Goal: Information Seeking & Learning: Check status

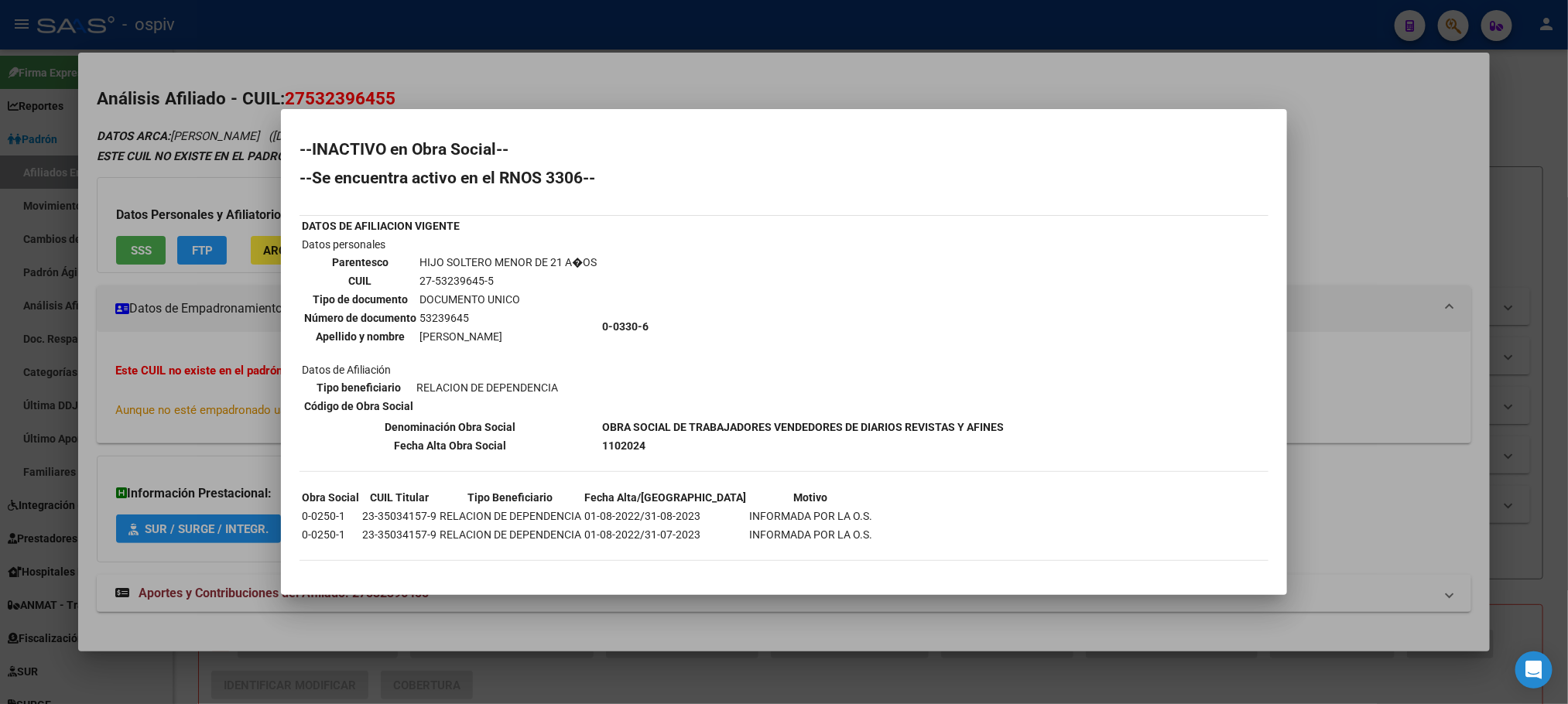
click at [435, 29] on div at bounding box center [784, 352] width 1568 height 704
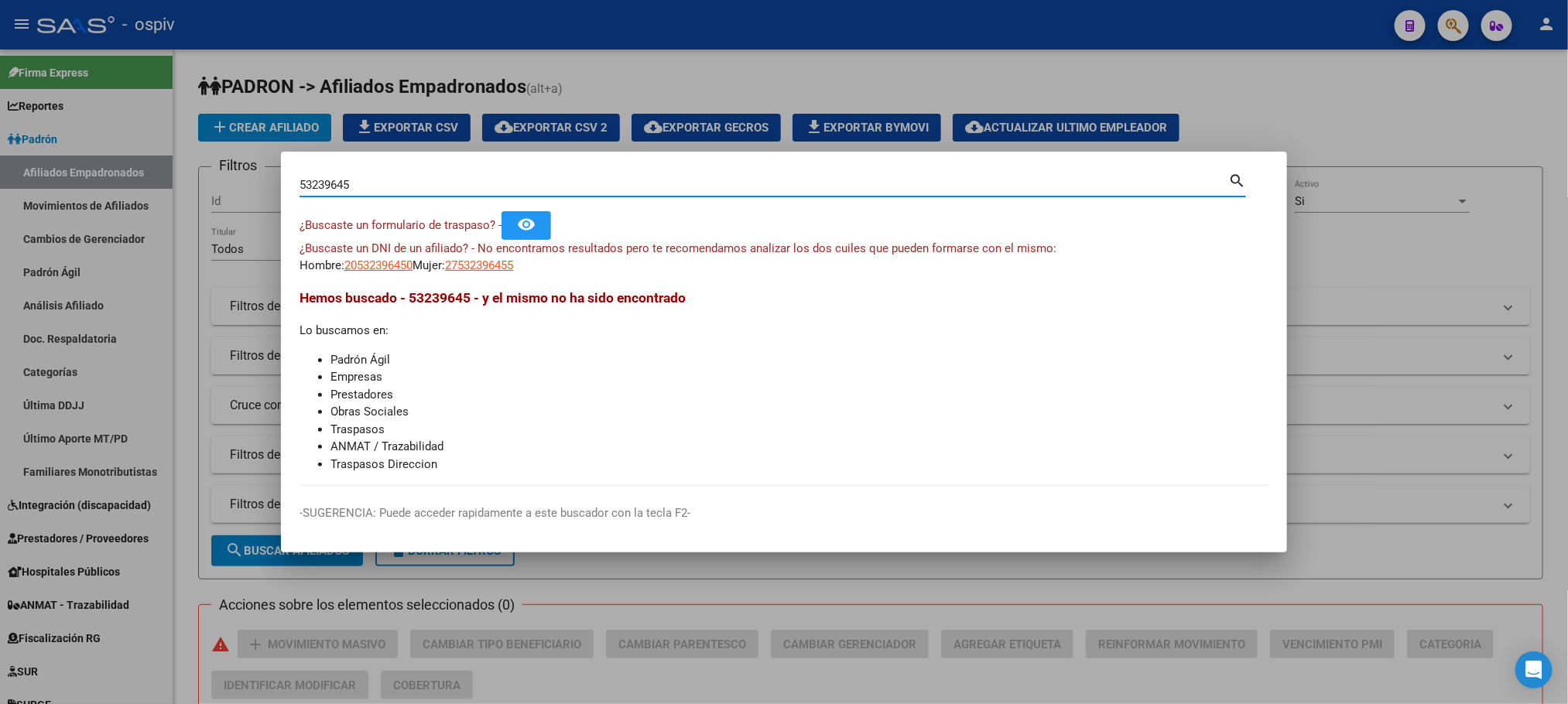
drag, startPoint x: 339, startPoint y: 183, endPoint x: 241, endPoint y: 172, distance: 98.6
click at [241, 172] on div "53239645 Buscar (apellido, dni, cuil, nro traspaso, cuit, obra social) search ¿…" at bounding box center [784, 352] width 1568 height 704
type input "59314304"
click at [511, 267] on span "27593143045" at bounding box center [479, 265] width 68 height 14
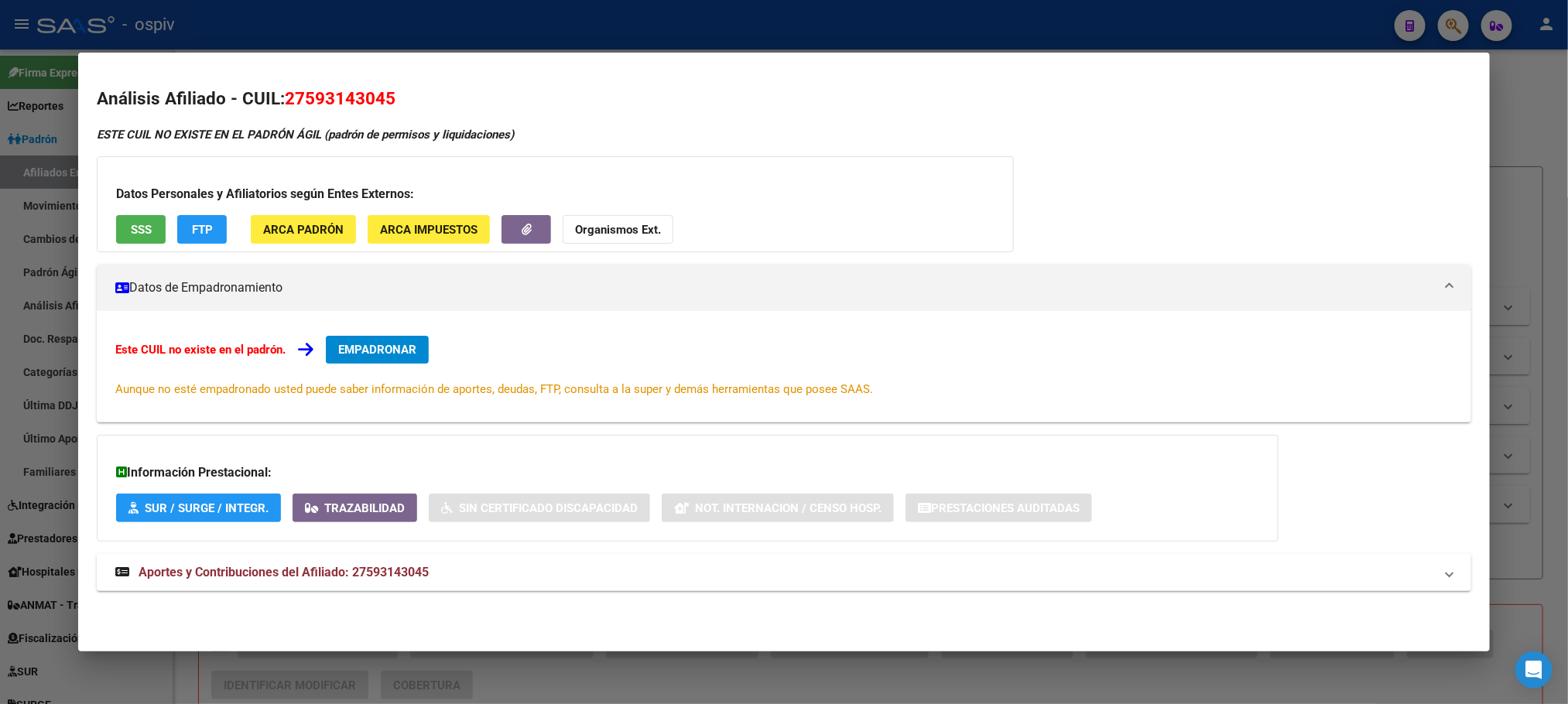
click at [359, 30] on div at bounding box center [784, 352] width 1568 height 704
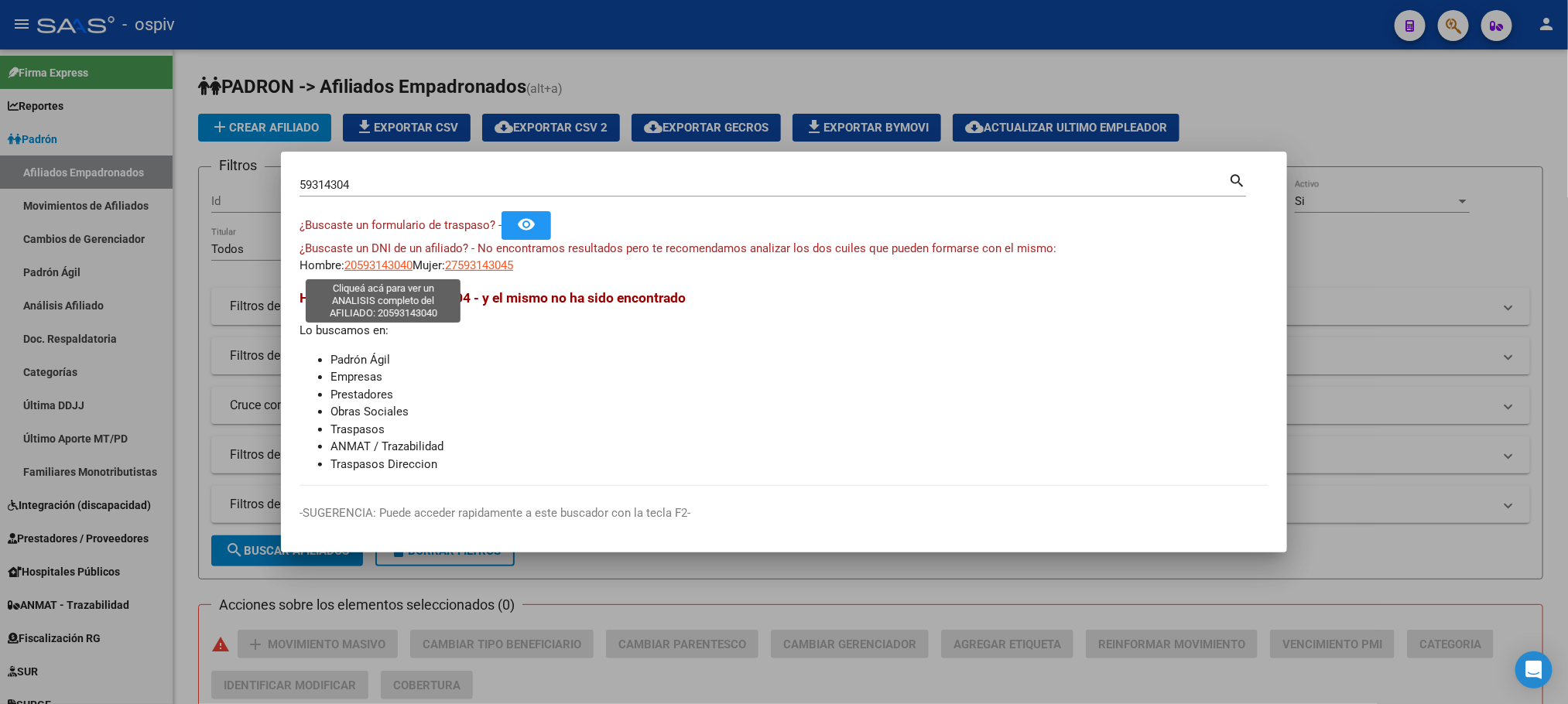
click at [378, 270] on span "20593143040" at bounding box center [378, 265] width 68 height 14
type textarea "20593143040"
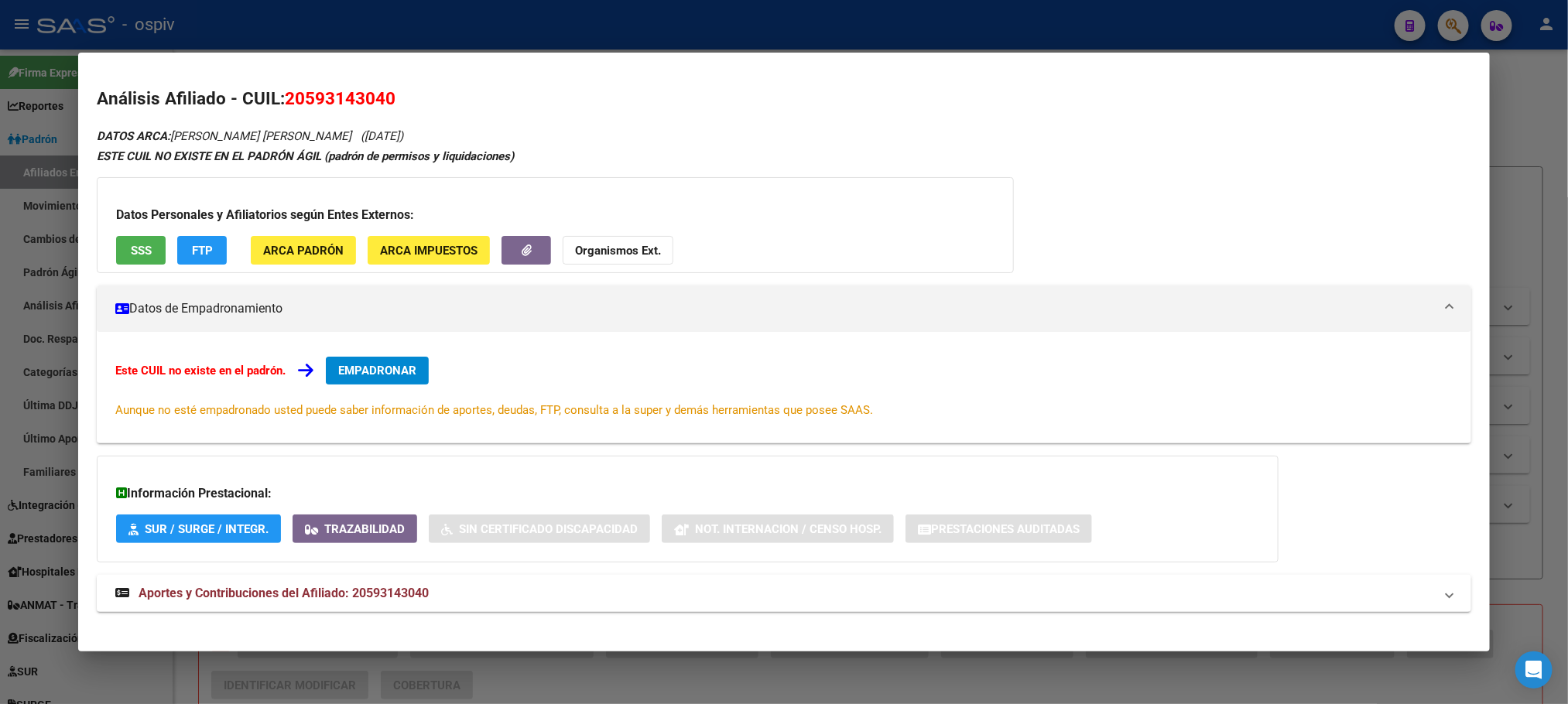
click at [138, 247] on span "SSS" at bounding box center [141, 250] width 20 height 14
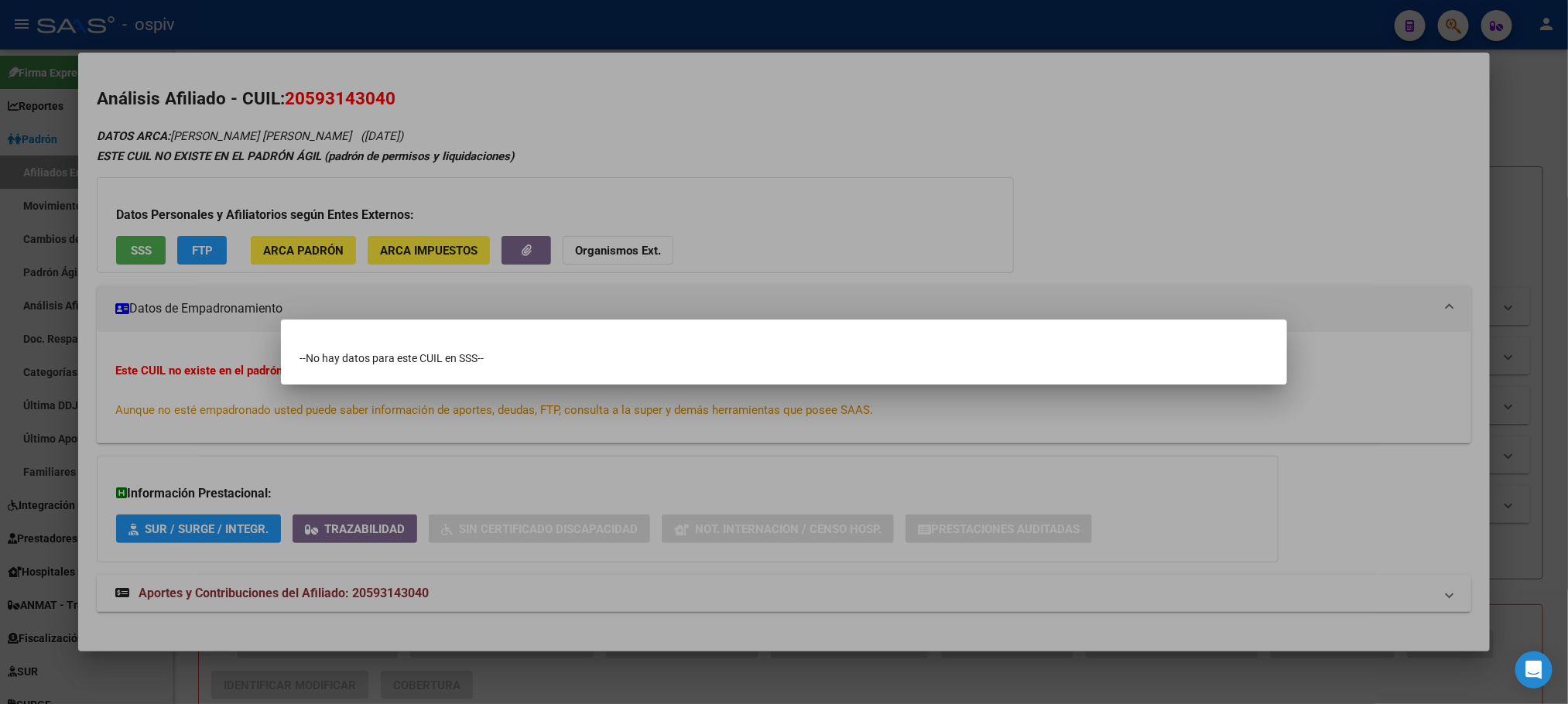
click at [586, 26] on div at bounding box center [784, 352] width 1568 height 704
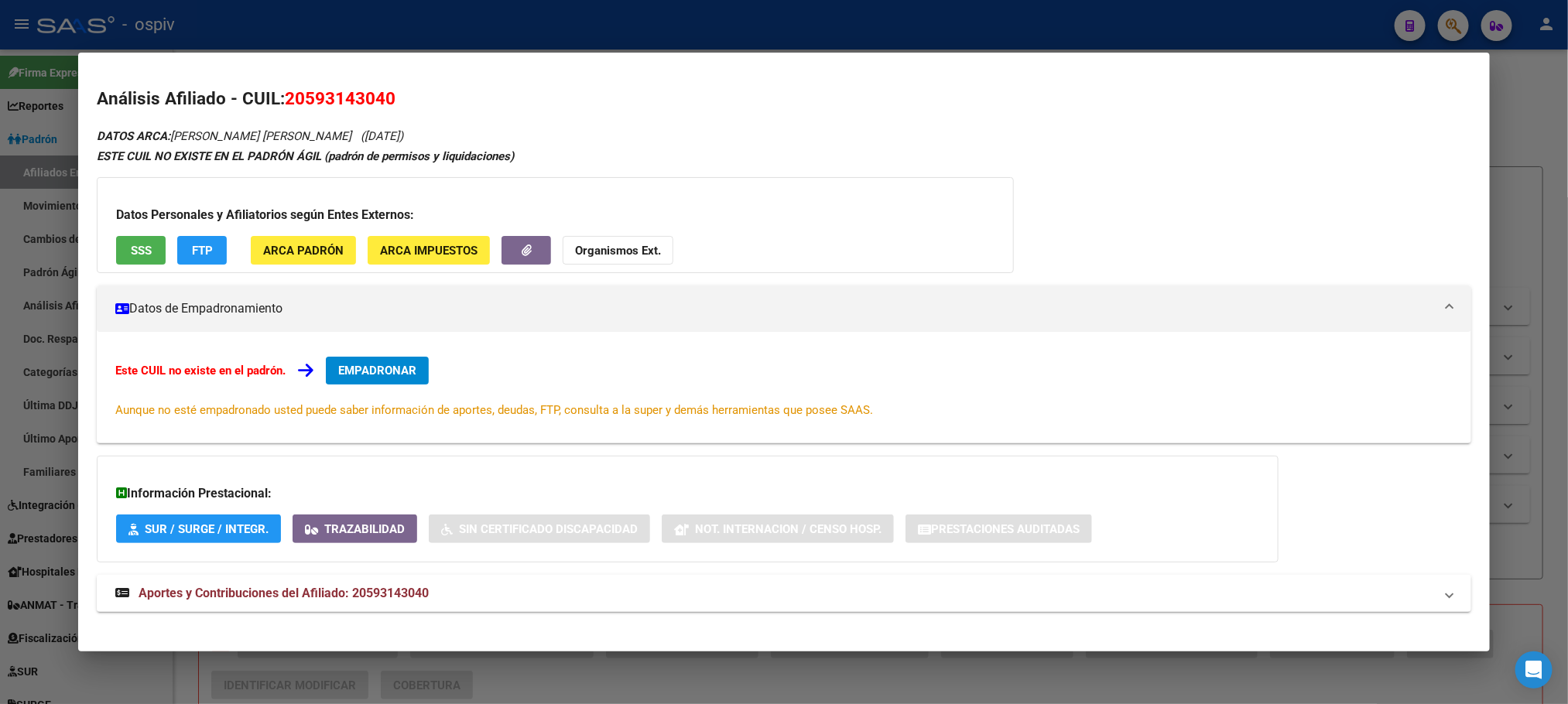
scroll to position [15, 0]
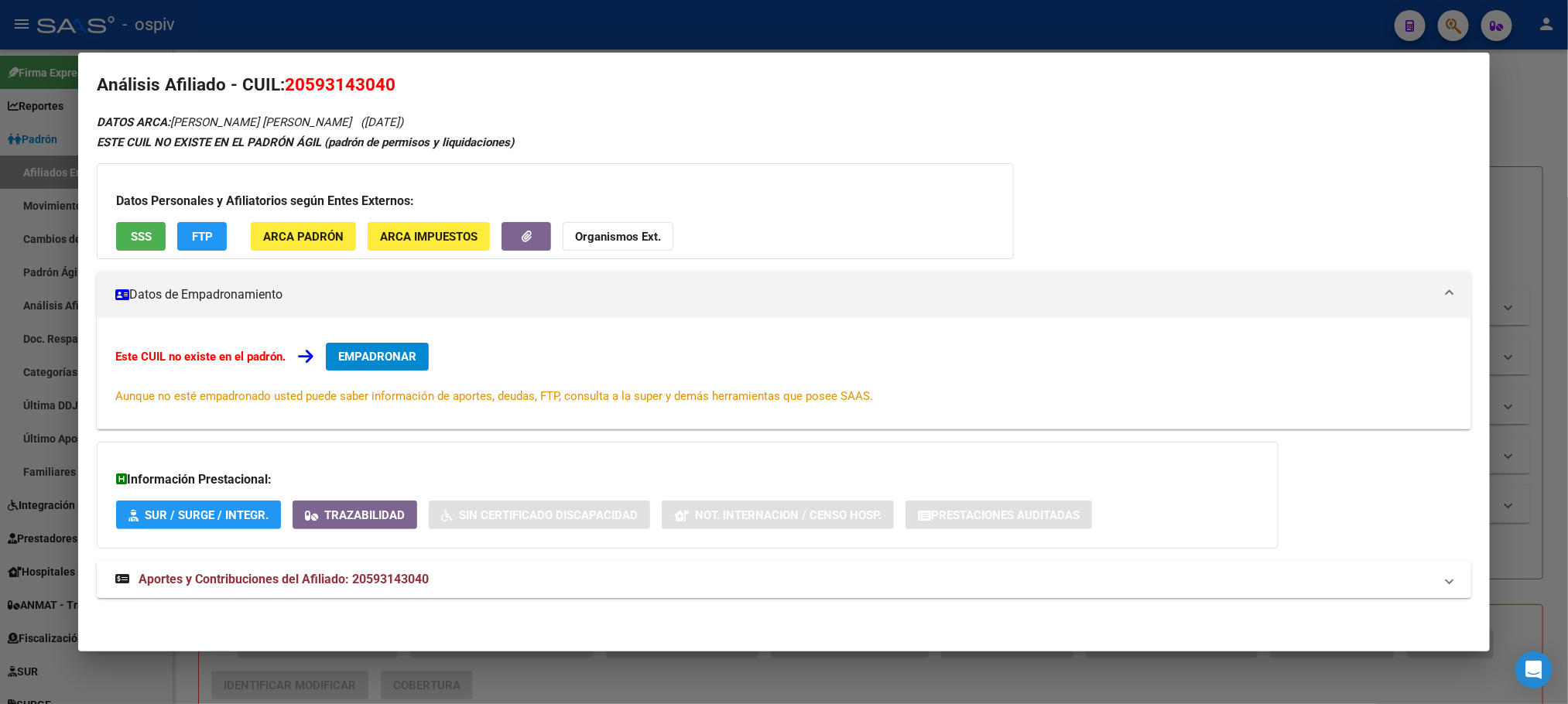
click at [378, 579] on span "Aportes y Contribuciones del Afiliado: 20593143040" at bounding box center [284, 579] width 291 height 15
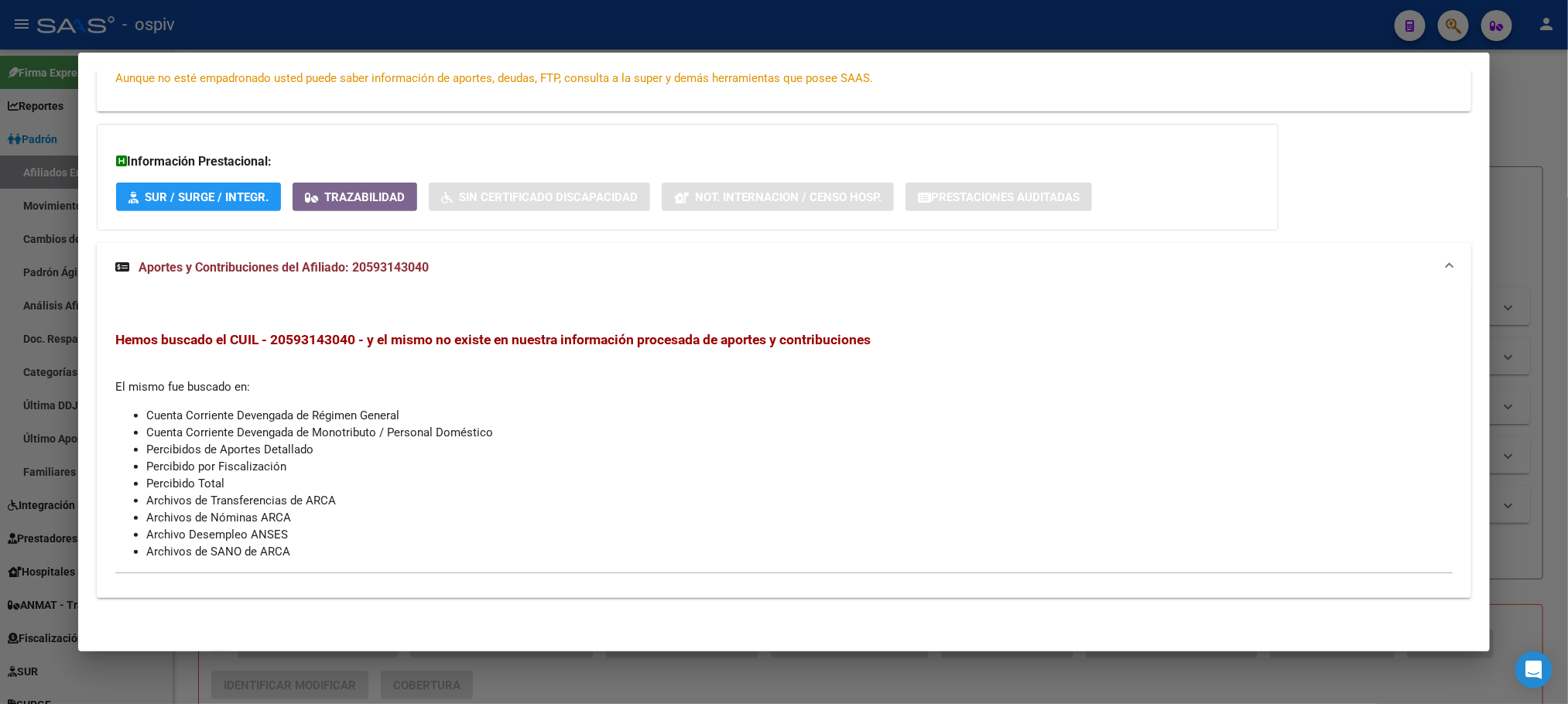
scroll to position [0, 0]
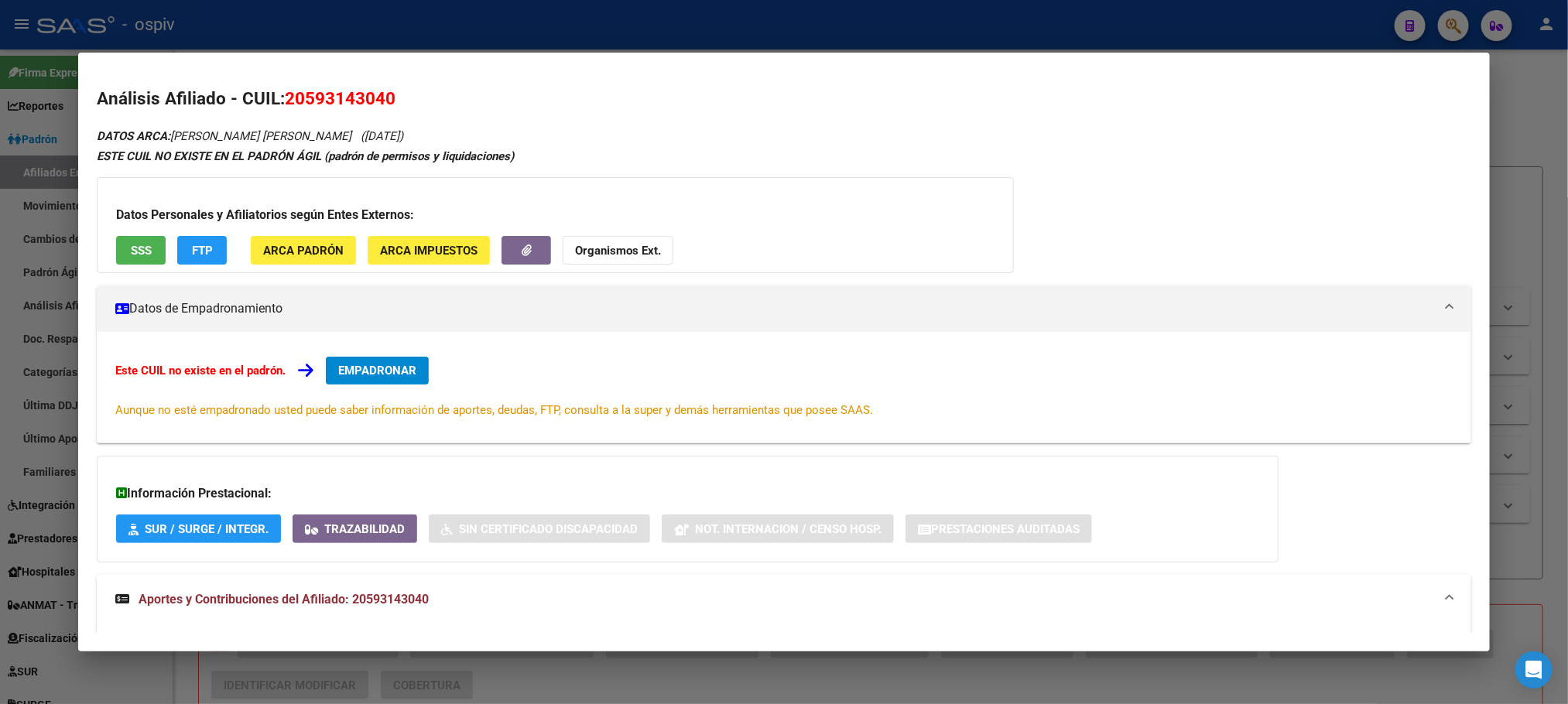
drag, startPoint x: 295, startPoint y: 100, endPoint x: 382, endPoint y: 99, distance: 87.0
click at [382, 99] on span "20593143040" at bounding box center [340, 99] width 111 height 20
copy span "59314304"
click at [442, 30] on div at bounding box center [784, 352] width 1568 height 704
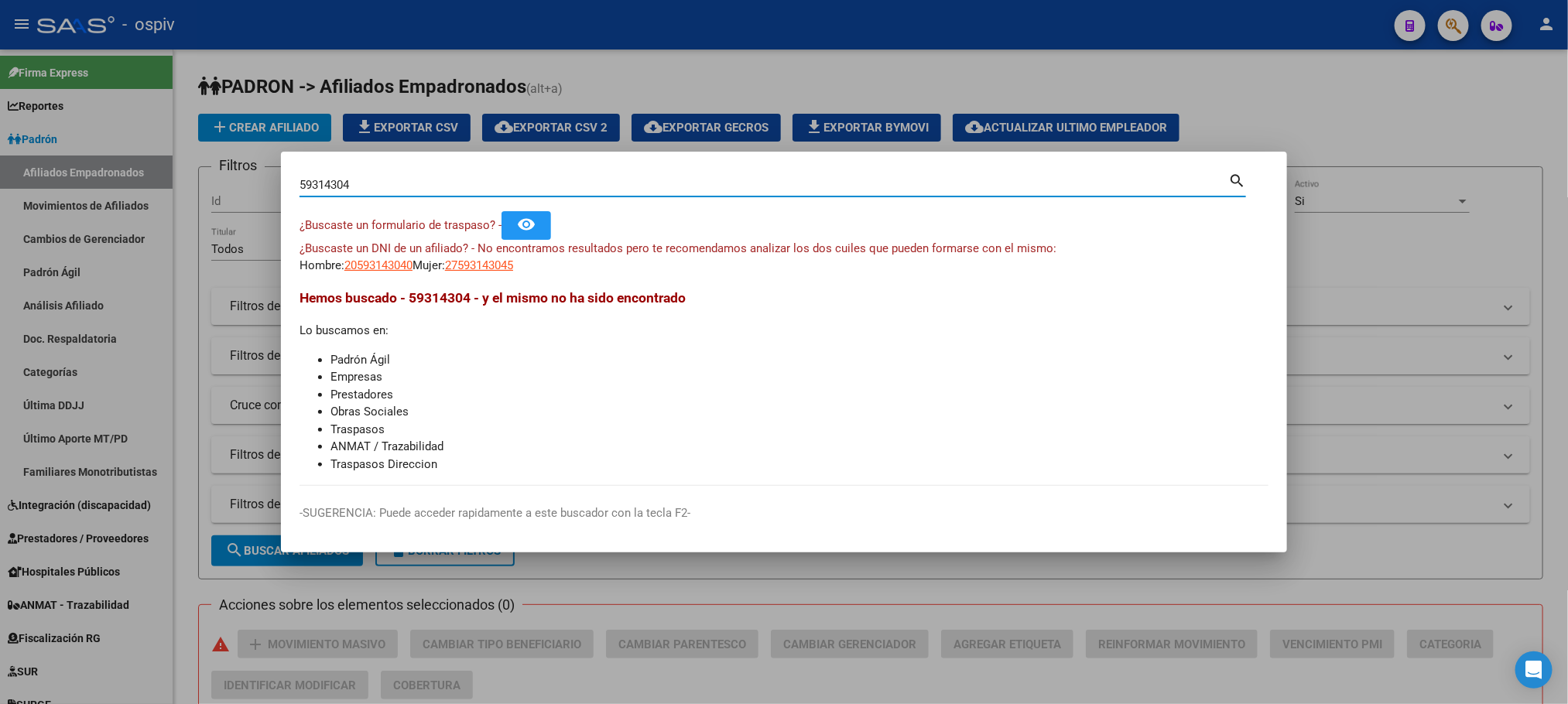
drag, startPoint x: 358, startPoint y: 188, endPoint x: 100, endPoint y: 154, distance: 260.2
click at [99, 154] on div "59314304 Buscar (apellido, dni, cuil, nro traspaso, cuit, obra social) search ¿…" at bounding box center [784, 352] width 1568 height 704
type input "37625145"
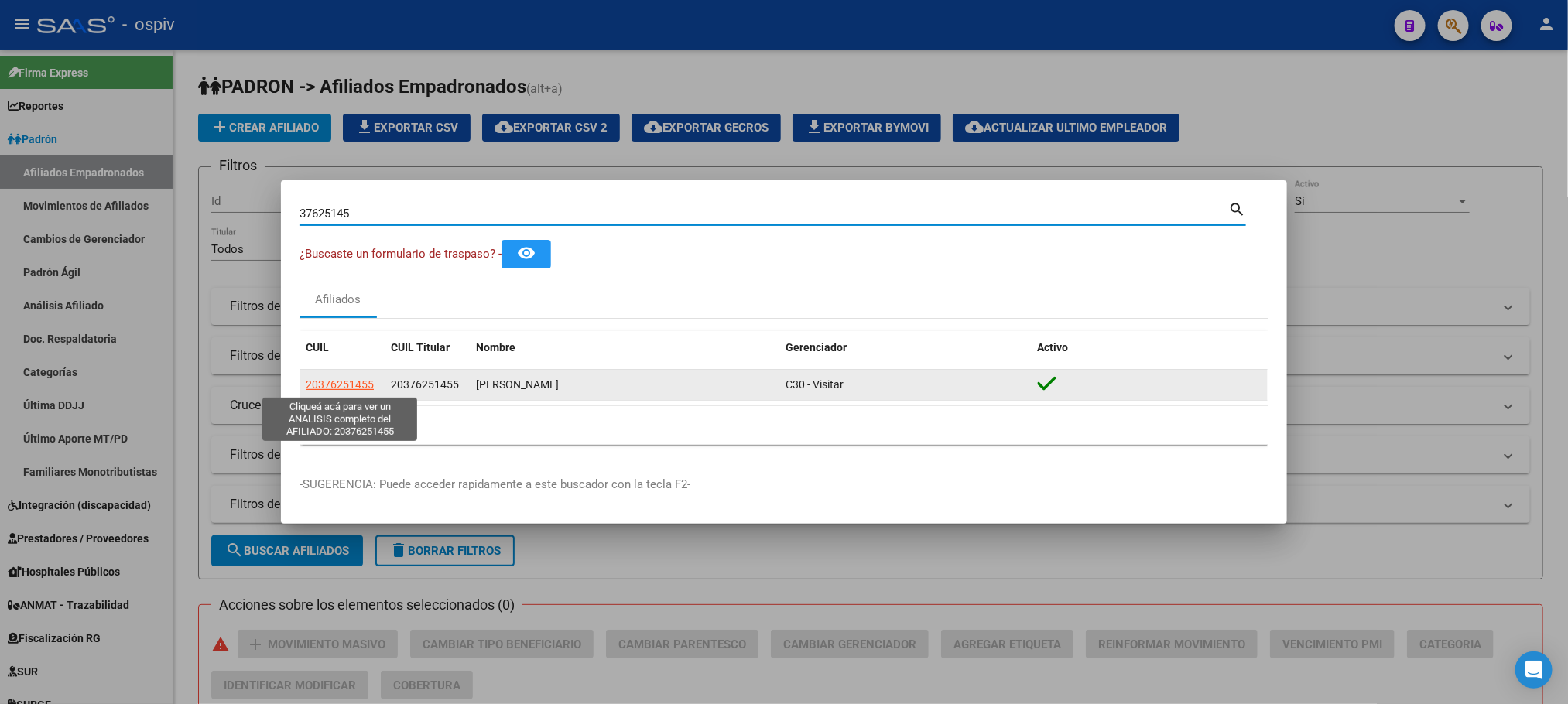
click at [337, 387] on span "20376251455" at bounding box center [339, 384] width 68 height 12
type textarea "20376251455"
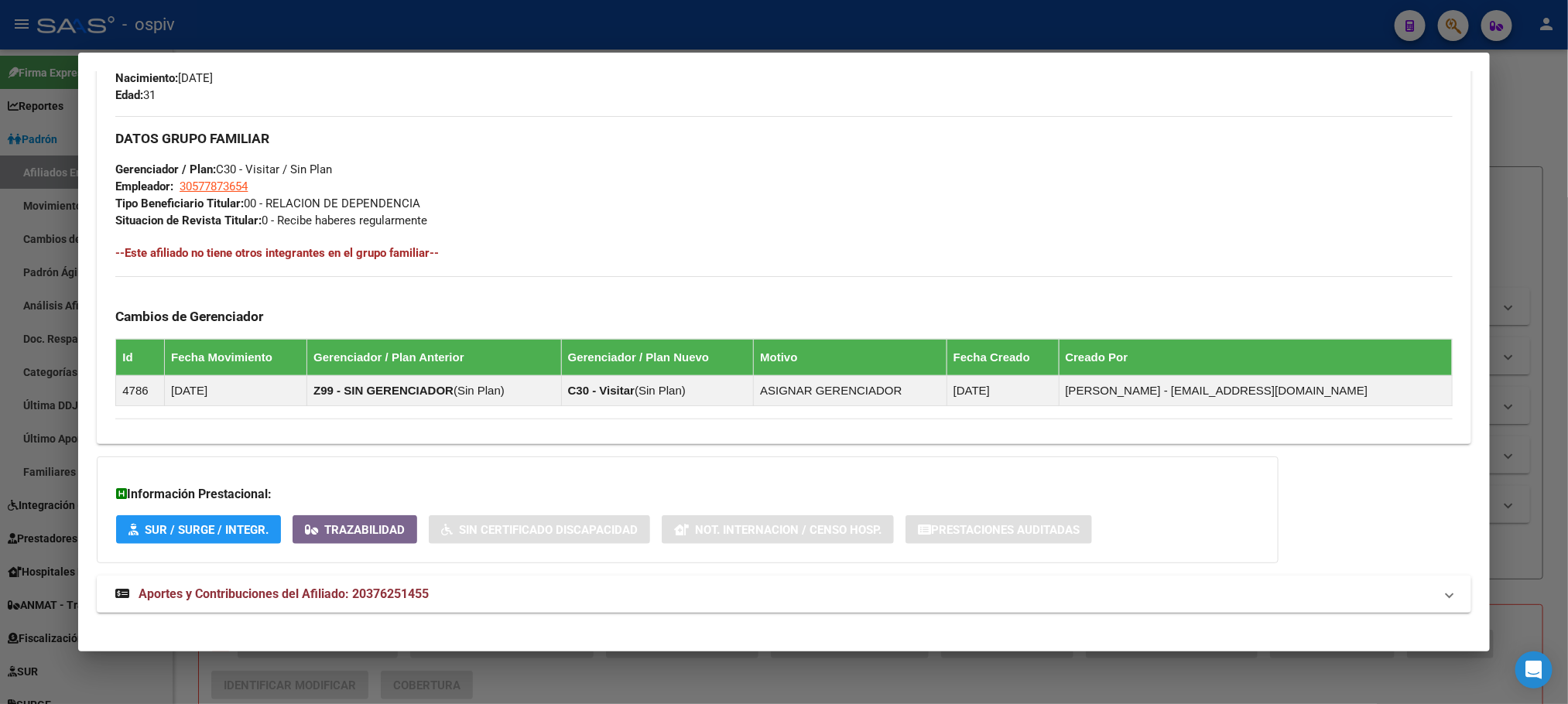
scroll to position [713, 0]
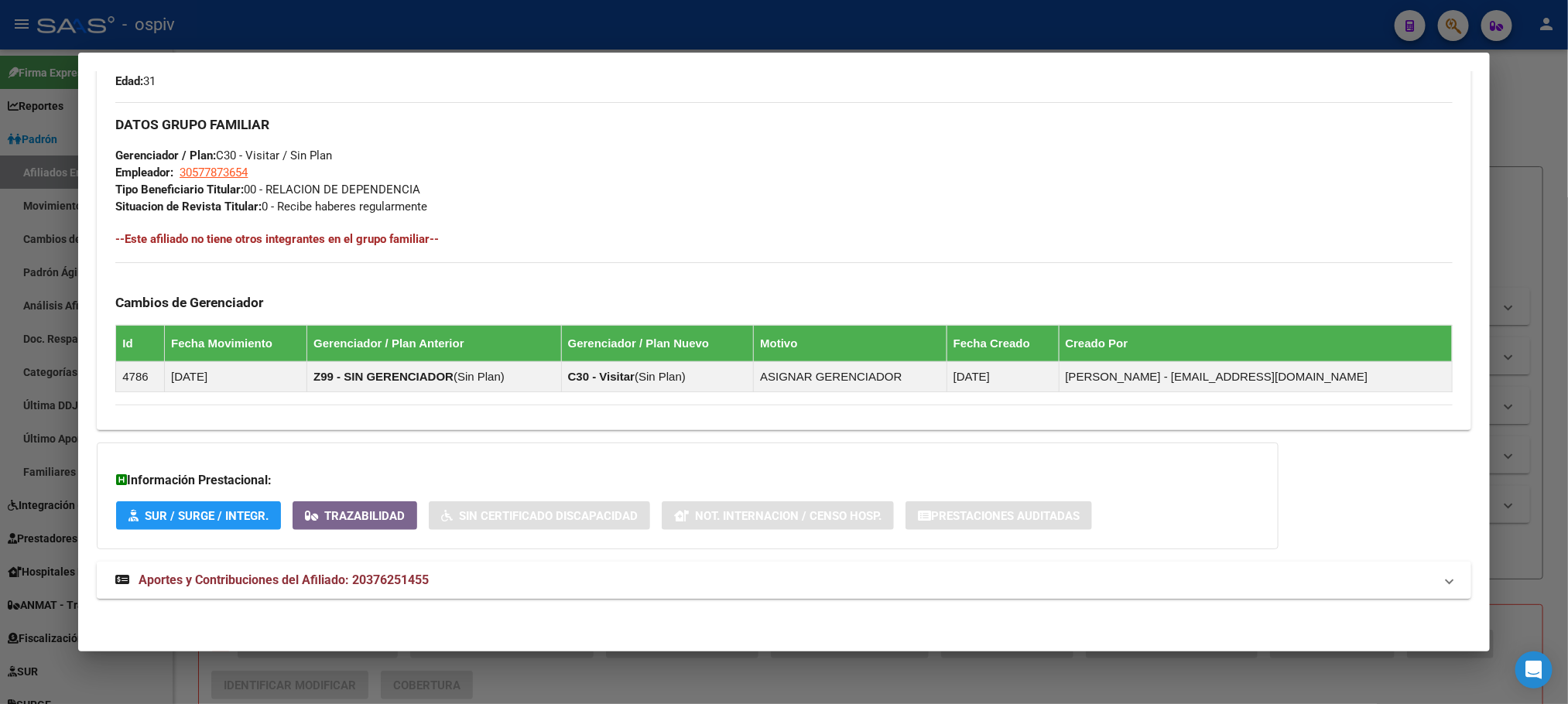
click at [376, 583] on span "Aportes y Contribuciones del Afiliado: 20376251455" at bounding box center [284, 580] width 291 height 15
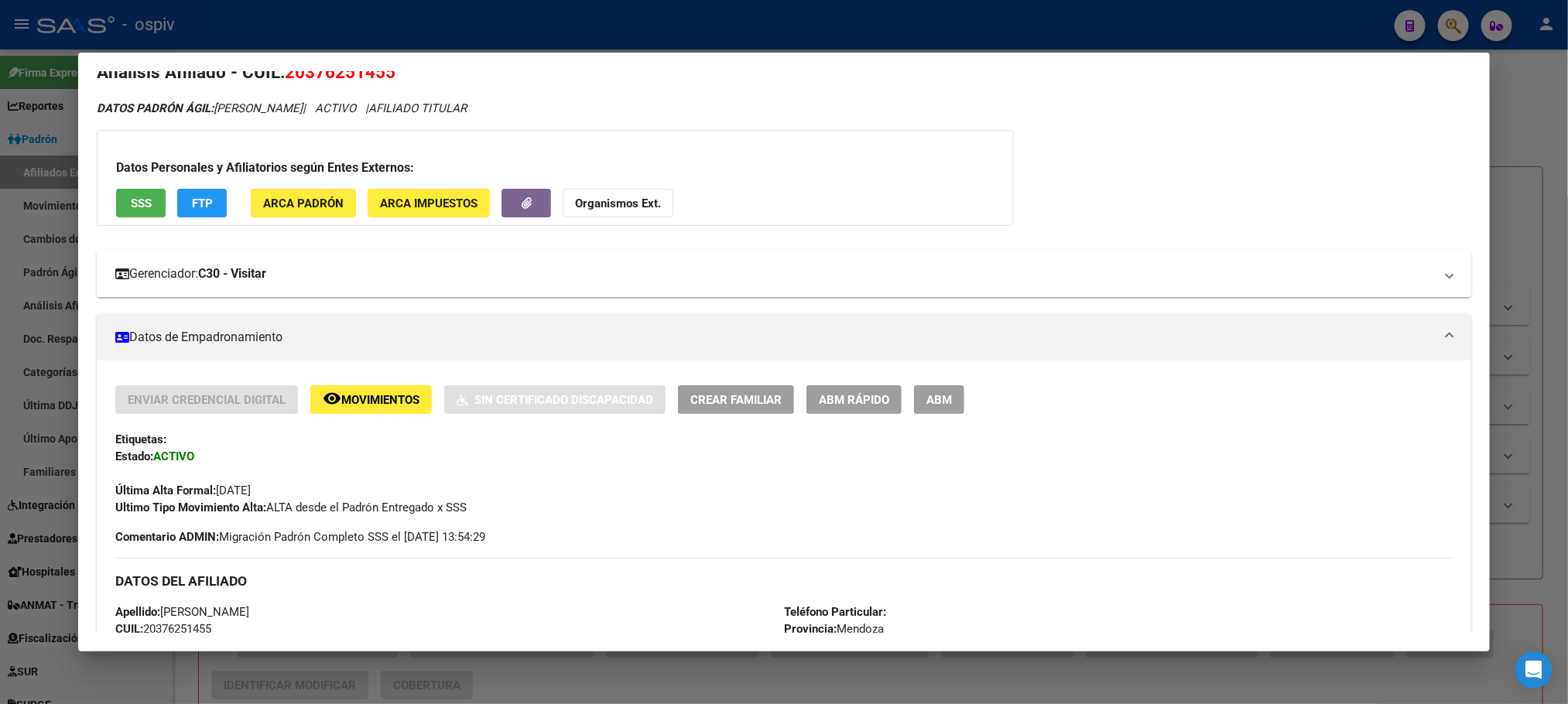
scroll to position [0, 0]
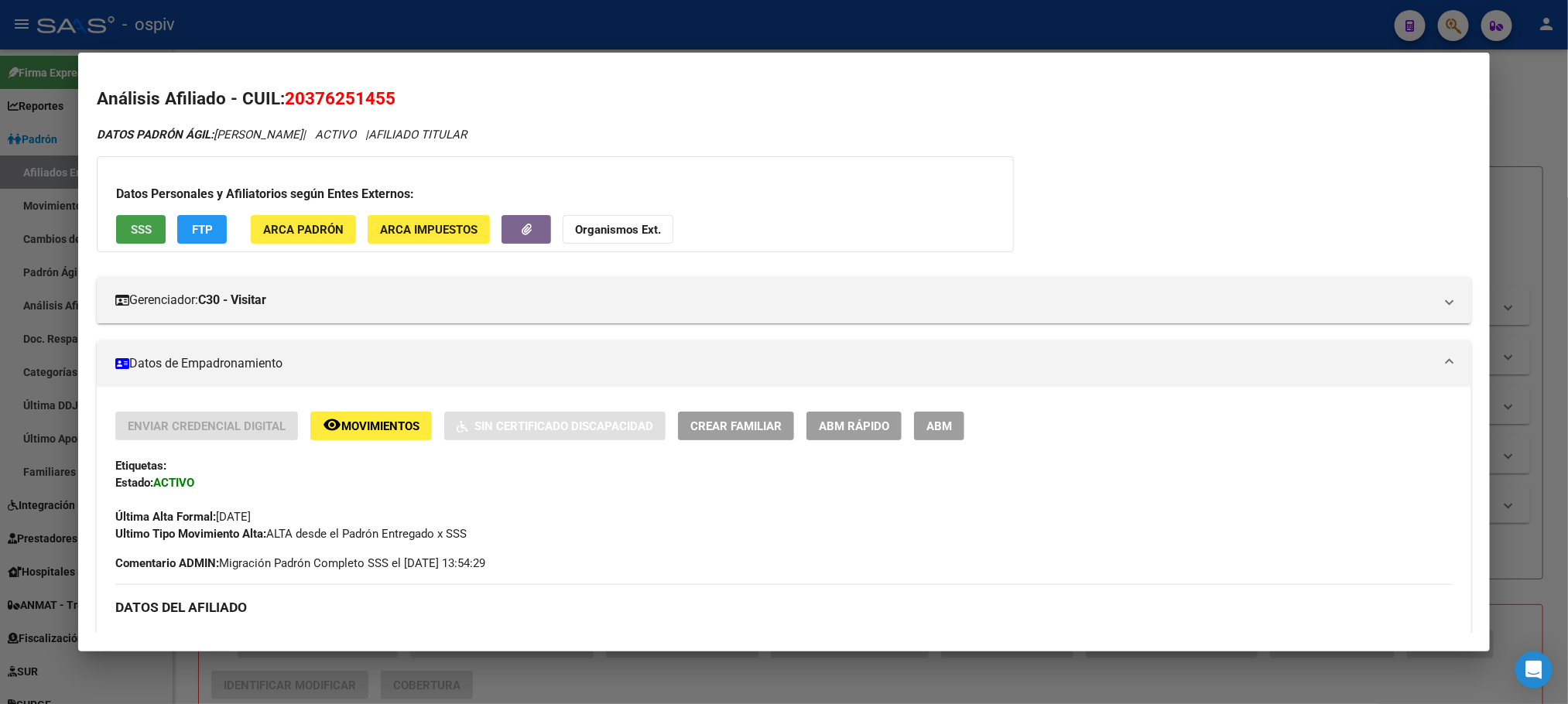
click at [135, 237] on button "SSS" at bounding box center [141, 229] width 49 height 29
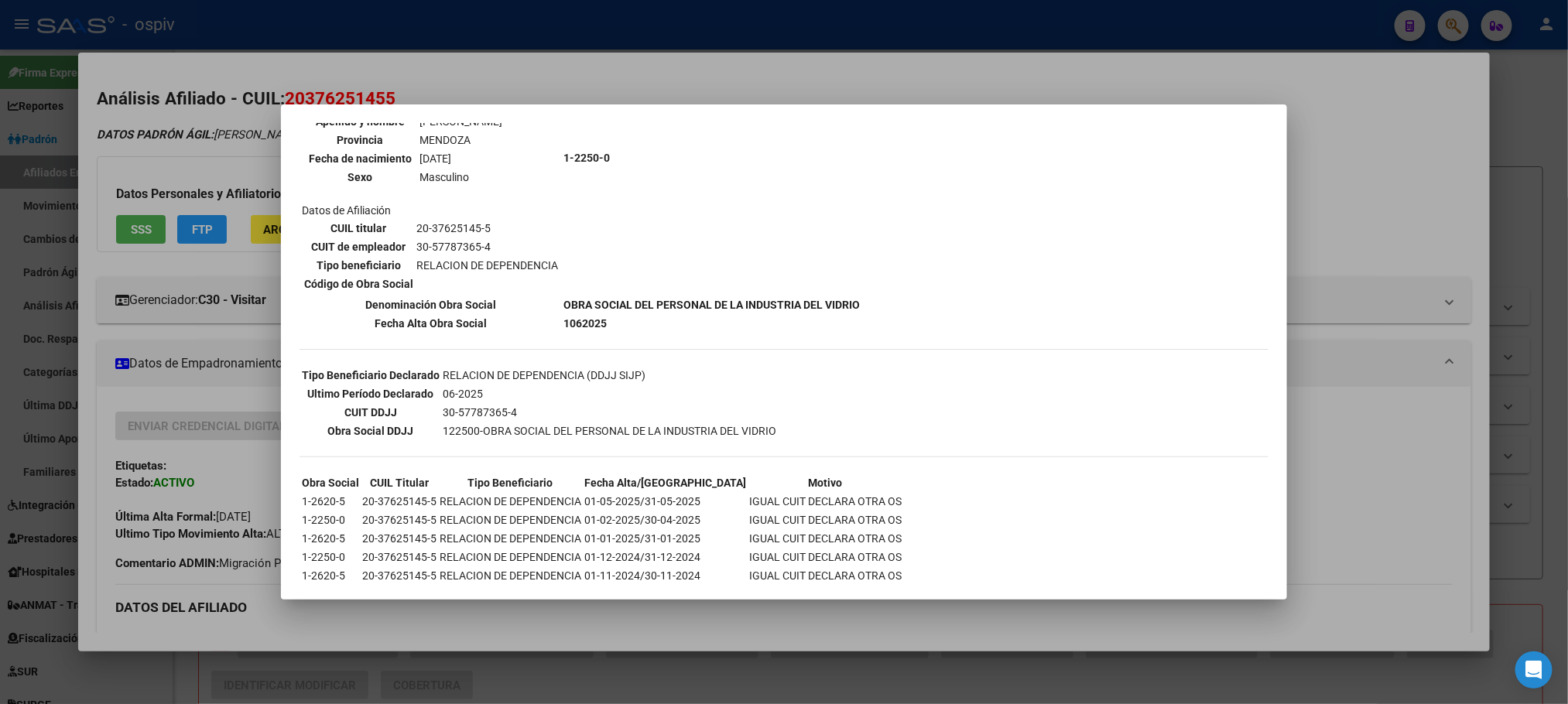
scroll to position [295, 0]
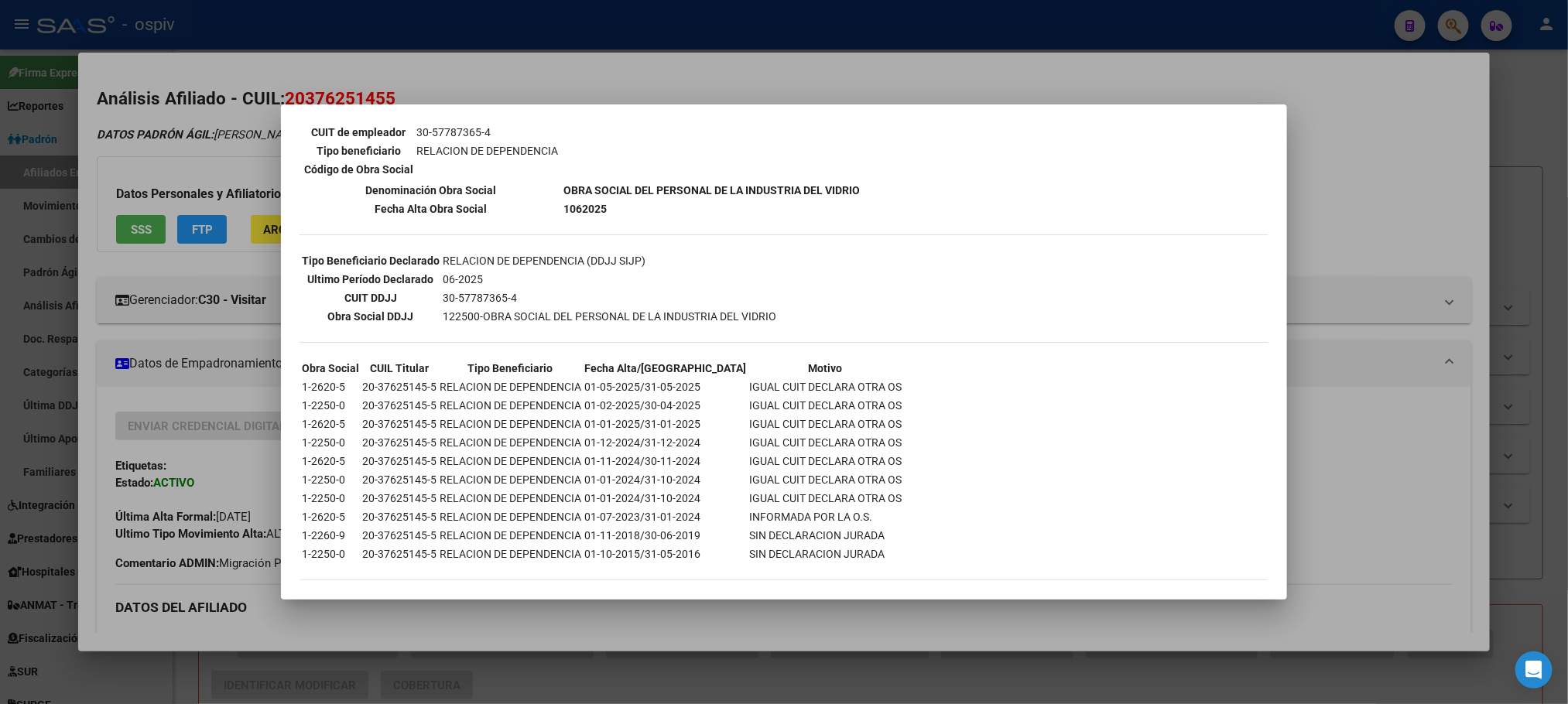
click at [749, 453] on td "IGUAL CUIT DECLARA OTRA OS" at bounding box center [825, 461] width 154 height 17
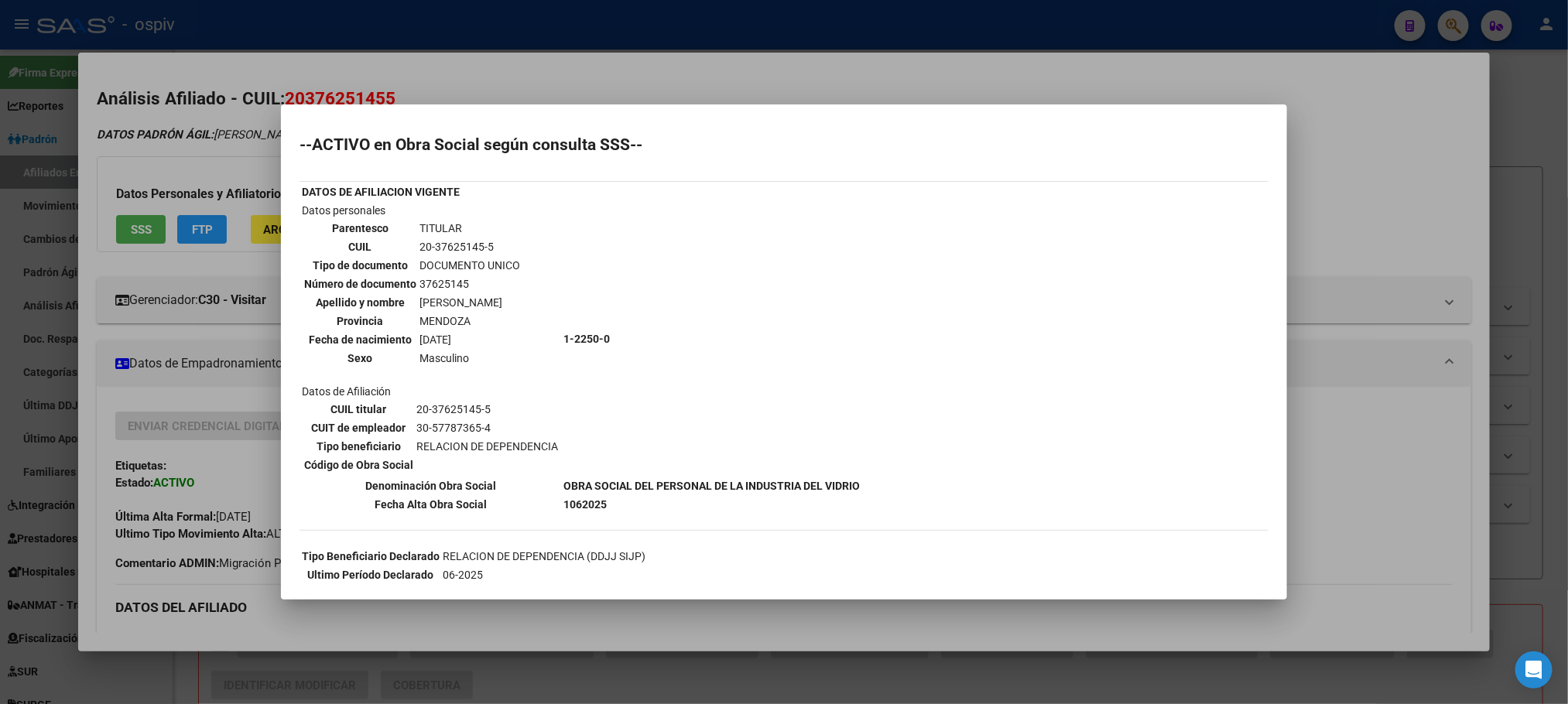
click at [443, 281] on td "37625145" at bounding box center [470, 284] width 102 height 17
click at [442, 281] on td "37625145" at bounding box center [470, 284] width 102 height 17
copy td "37625145"
click at [455, 33] on div at bounding box center [784, 352] width 1568 height 704
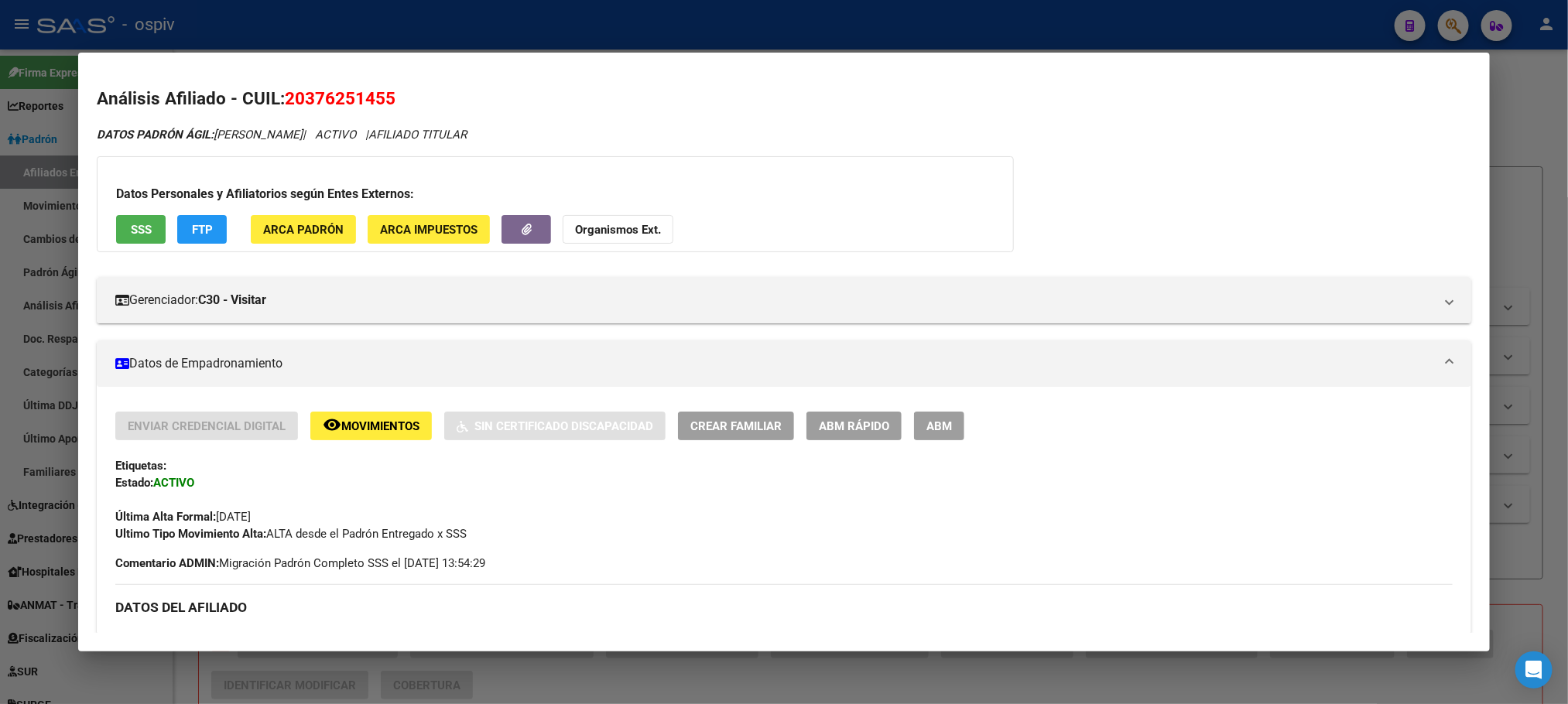
click at [455, 33] on div at bounding box center [784, 352] width 1568 height 704
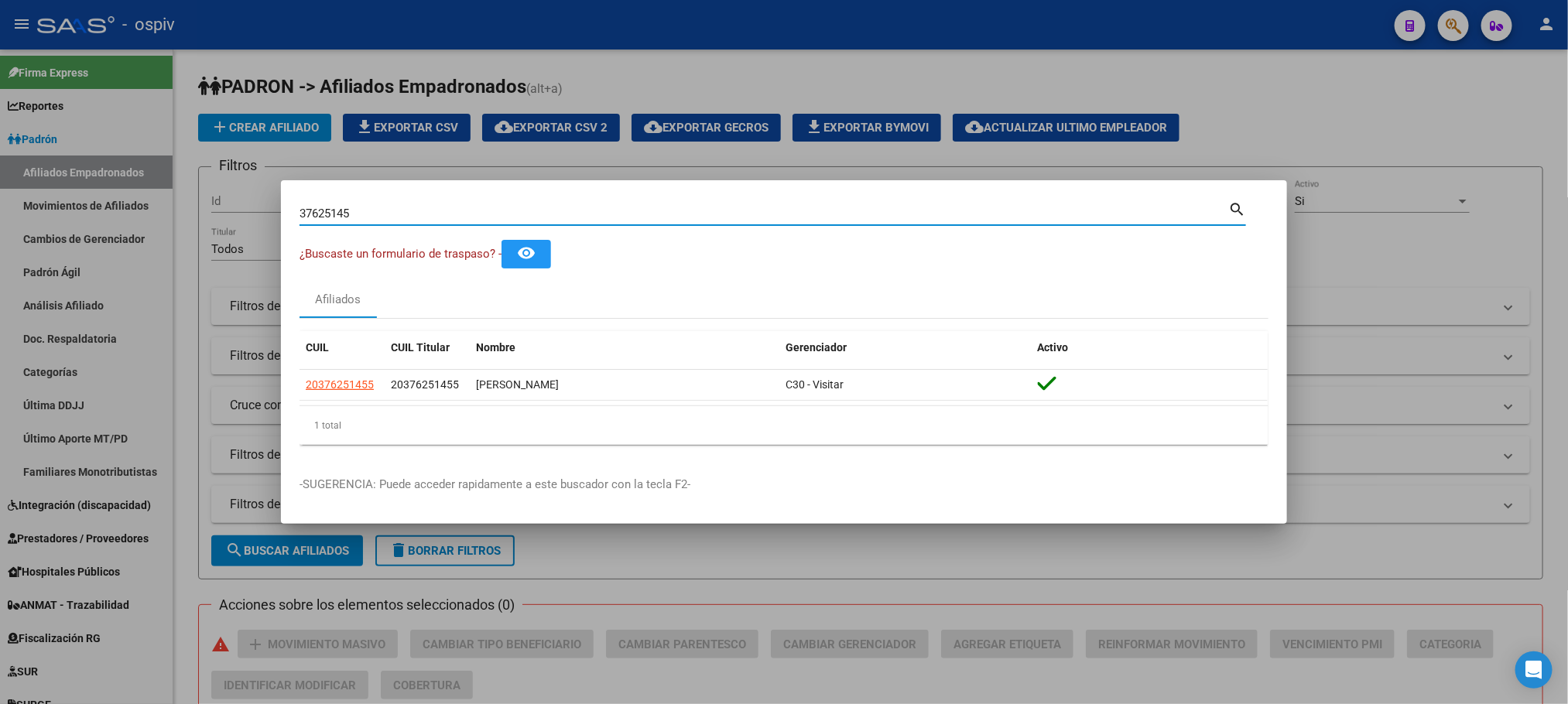
drag, startPoint x: 367, startPoint y: 208, endPoint x: 188, endPoint y: 166, distance: 183.9
click at [189, 168] on div "37625145 Buscar (apellido, dni, cuil, nro traspaso, cuit, obra social) search ¿…" at bounding box center [784, 352] width 1568 height 704
type input "70350669"
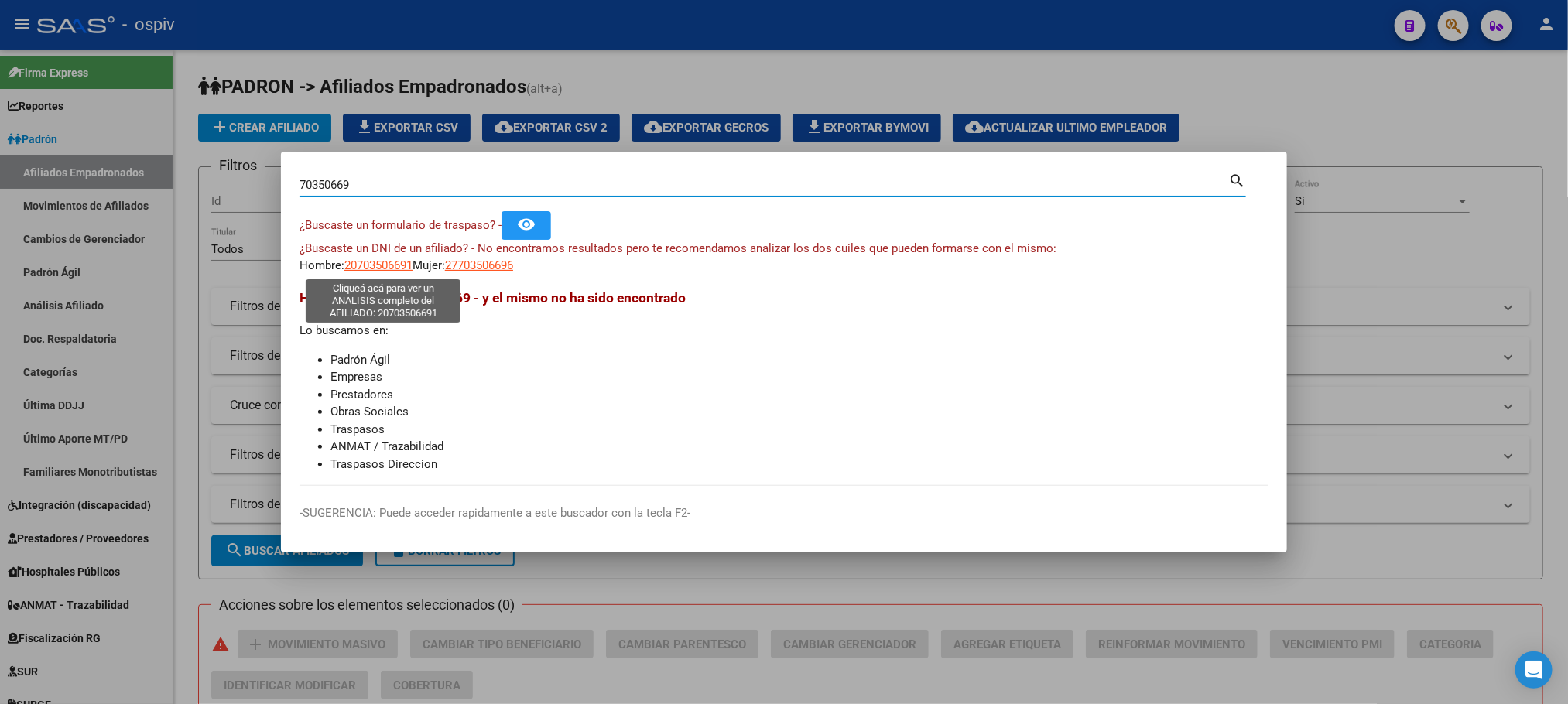
click at [381, 269] on span "20703506691" at bounding box center [378, 265] width 68 height 14
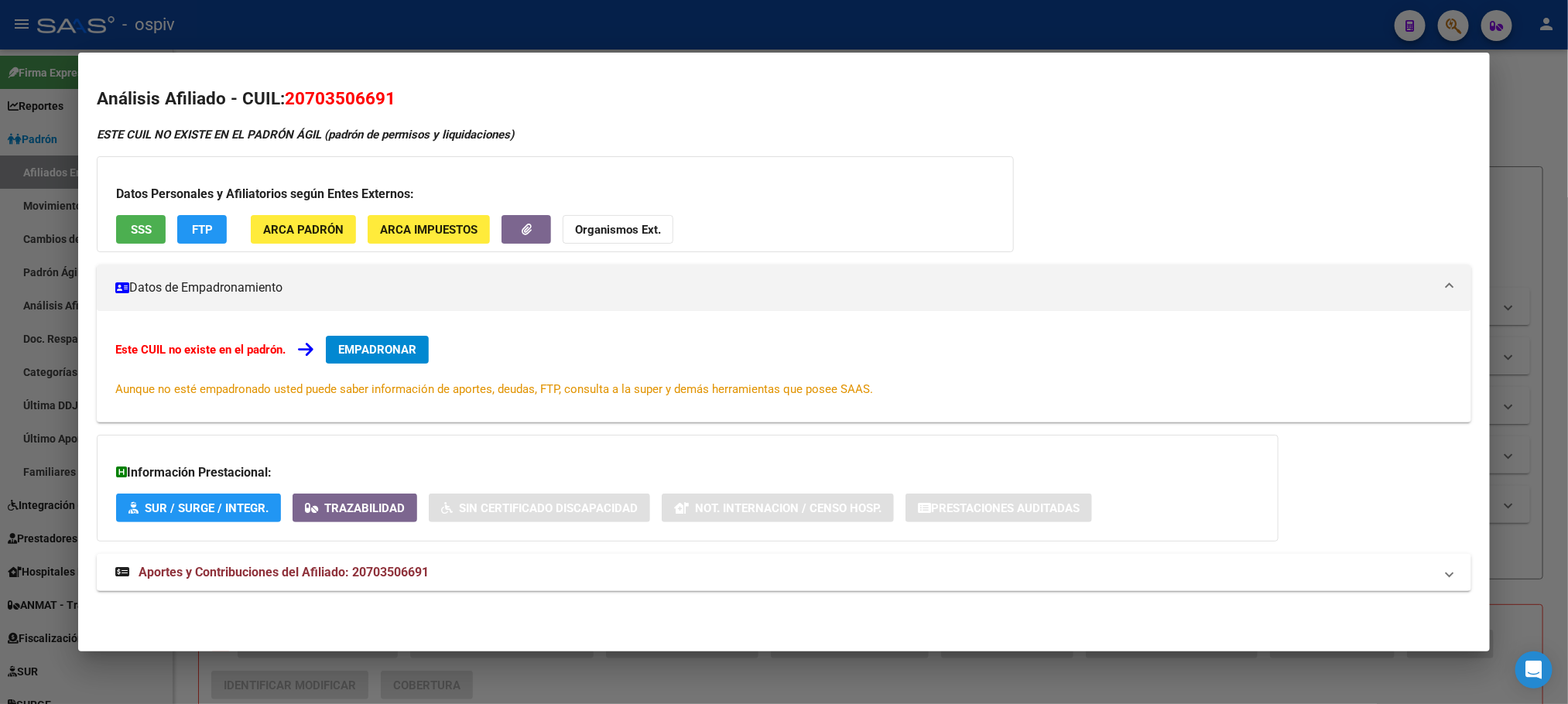
click at [409, 29] on div at bounding box center [784, 352] width 1568 height 704
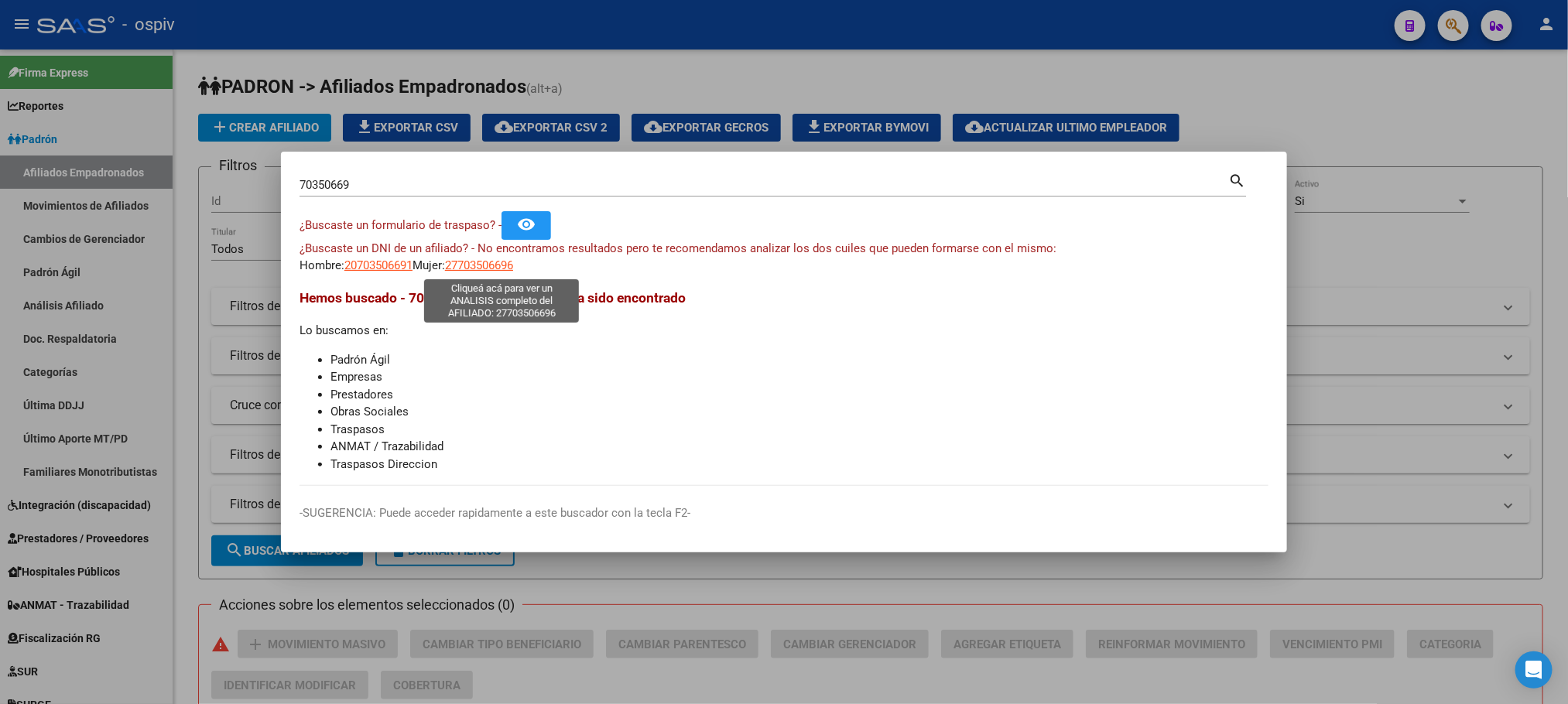
click at [491, 270] on span "27703506696" at bounding box center [479, 265] width 68 height 14
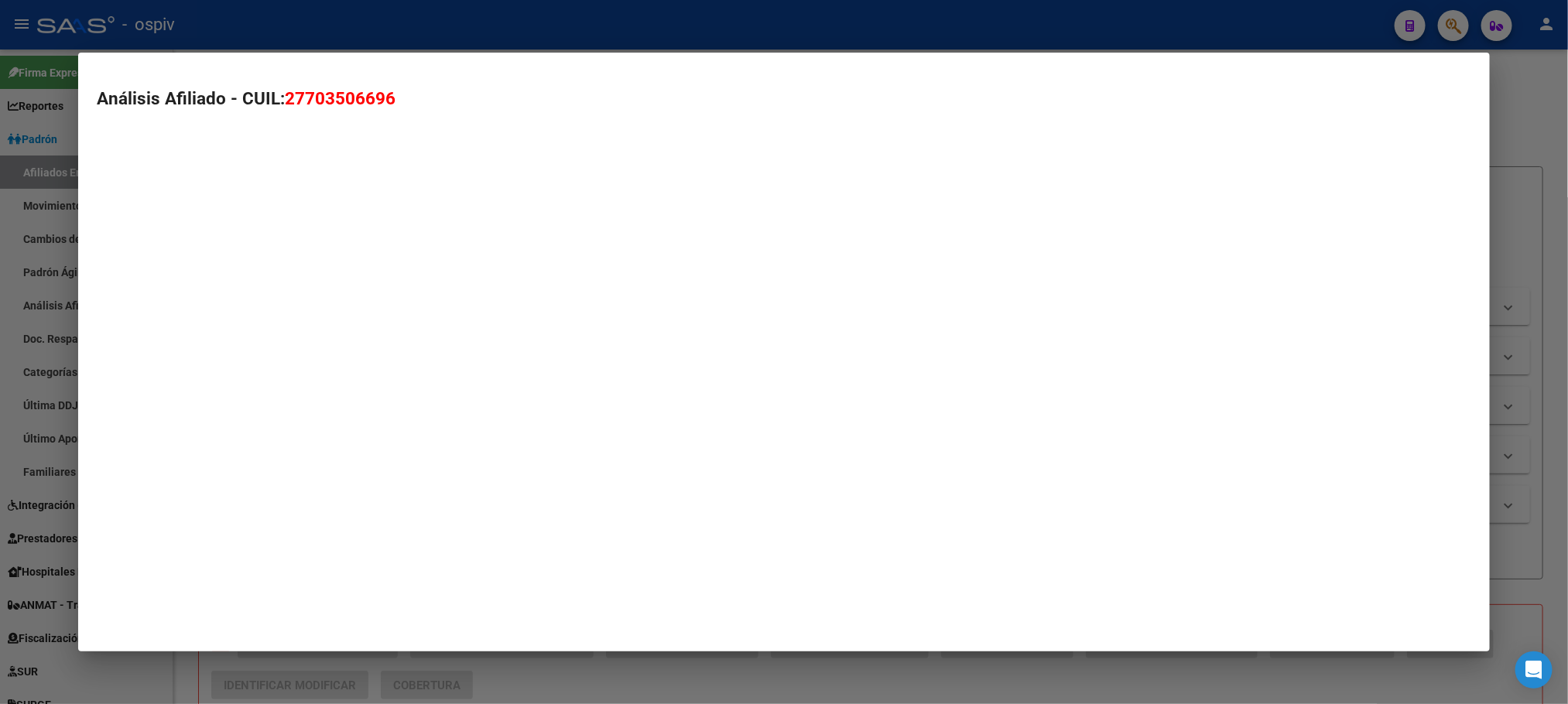
type textarea "27703506696"
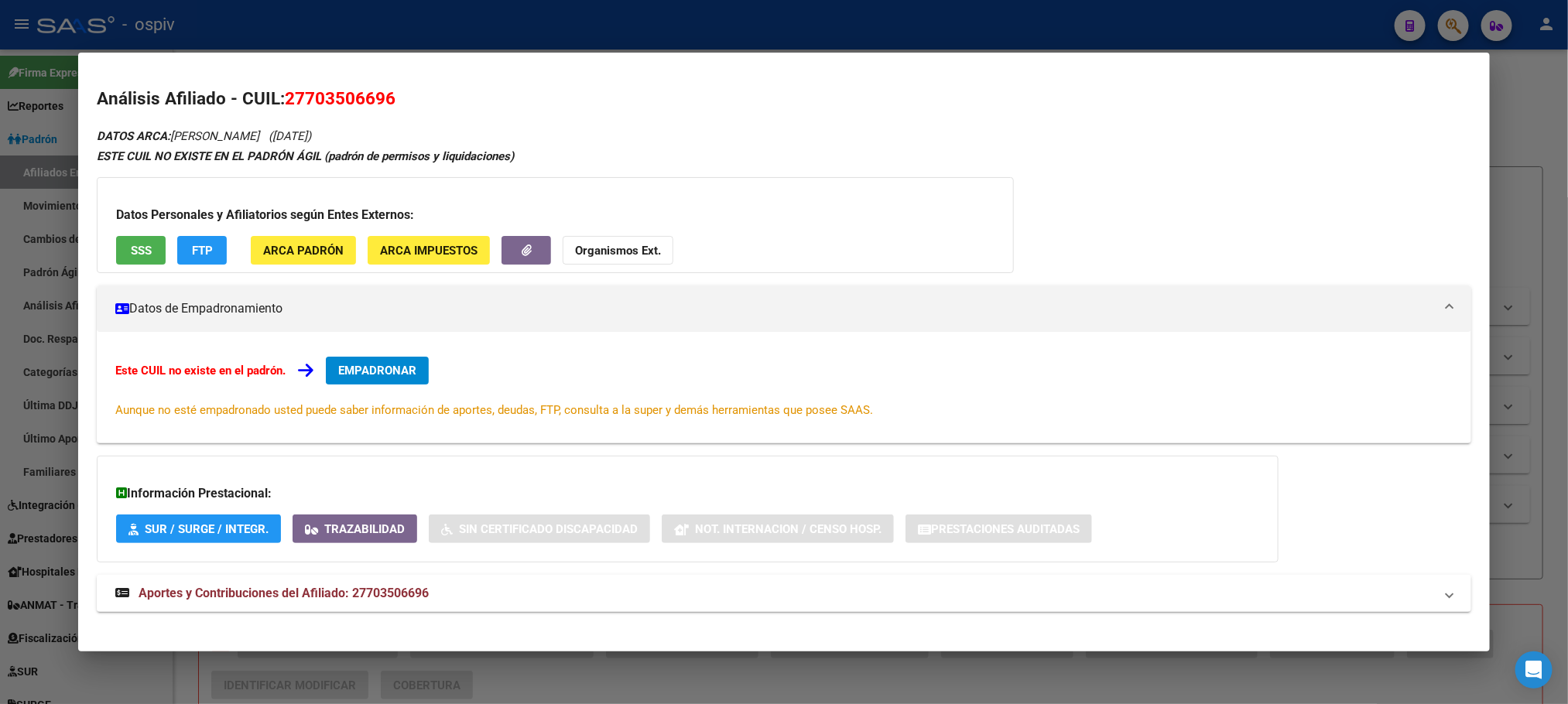
click at [135, 223] on h3 "Datos Personales y Afiliatorios según Entes Externos:" at bounding box center [555, 215] width 878 height 19
click at [130, 250] on span "SSS" at bounding box center [141, 250] width 20 height 14
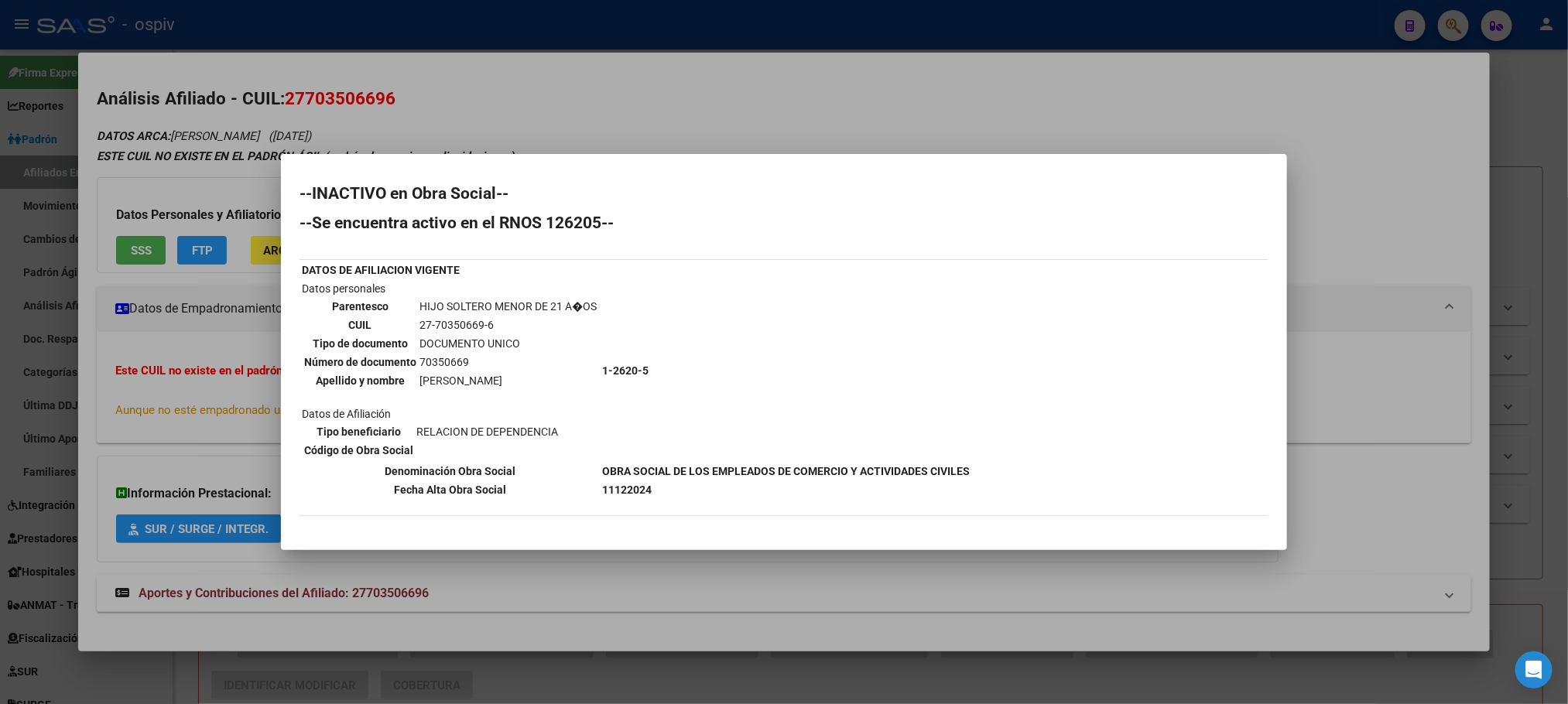
click at [522, 20] on div at bounding box center [784, 352] width 1568 height 704
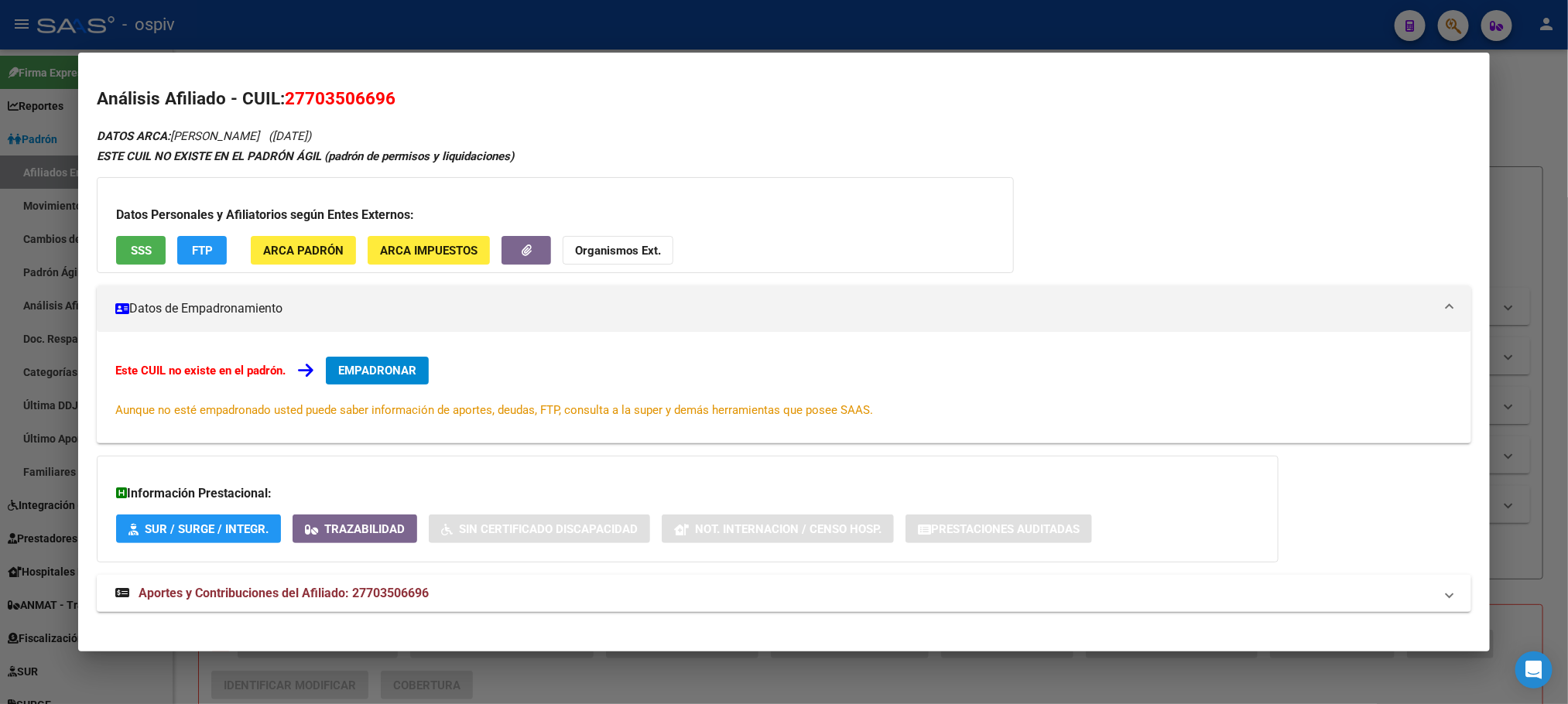
click at [321, 26] on div at bounding box center [784, 352] width 1568 height 704
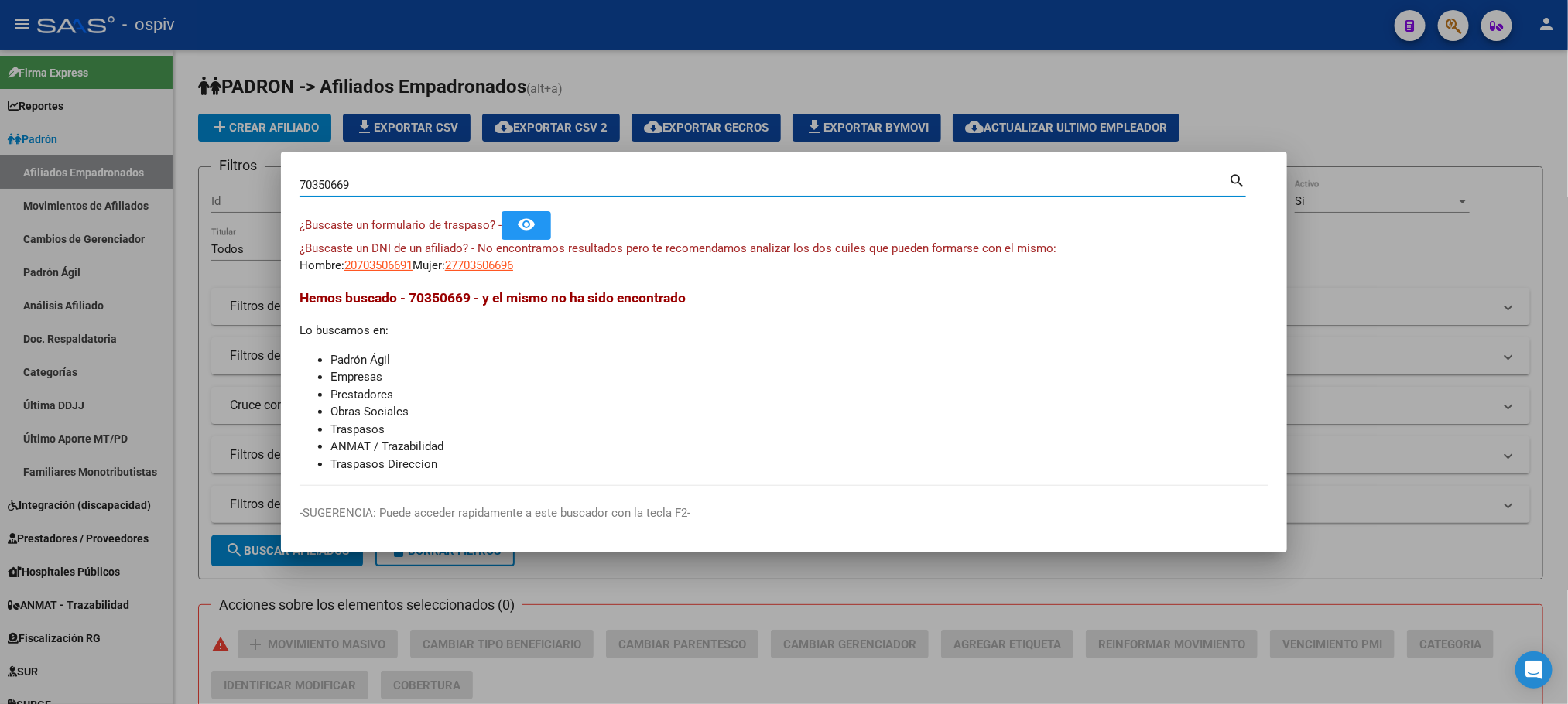
drag, startPoint x: 367, startPoint y: 181, endPoint x: 186, endPoint y: 166, distance: 181.6
click at [186, 168] on div "70350669 Buscar (apellido, dni, cuil, nro traspaso, cuit, obra social) search ¿…" at bounding box center [784, 352] width 1568 height 704
type input "37513542"
click at [362, 264] on span "20375135427" at bounding box center [378, 265] width 68 height 14
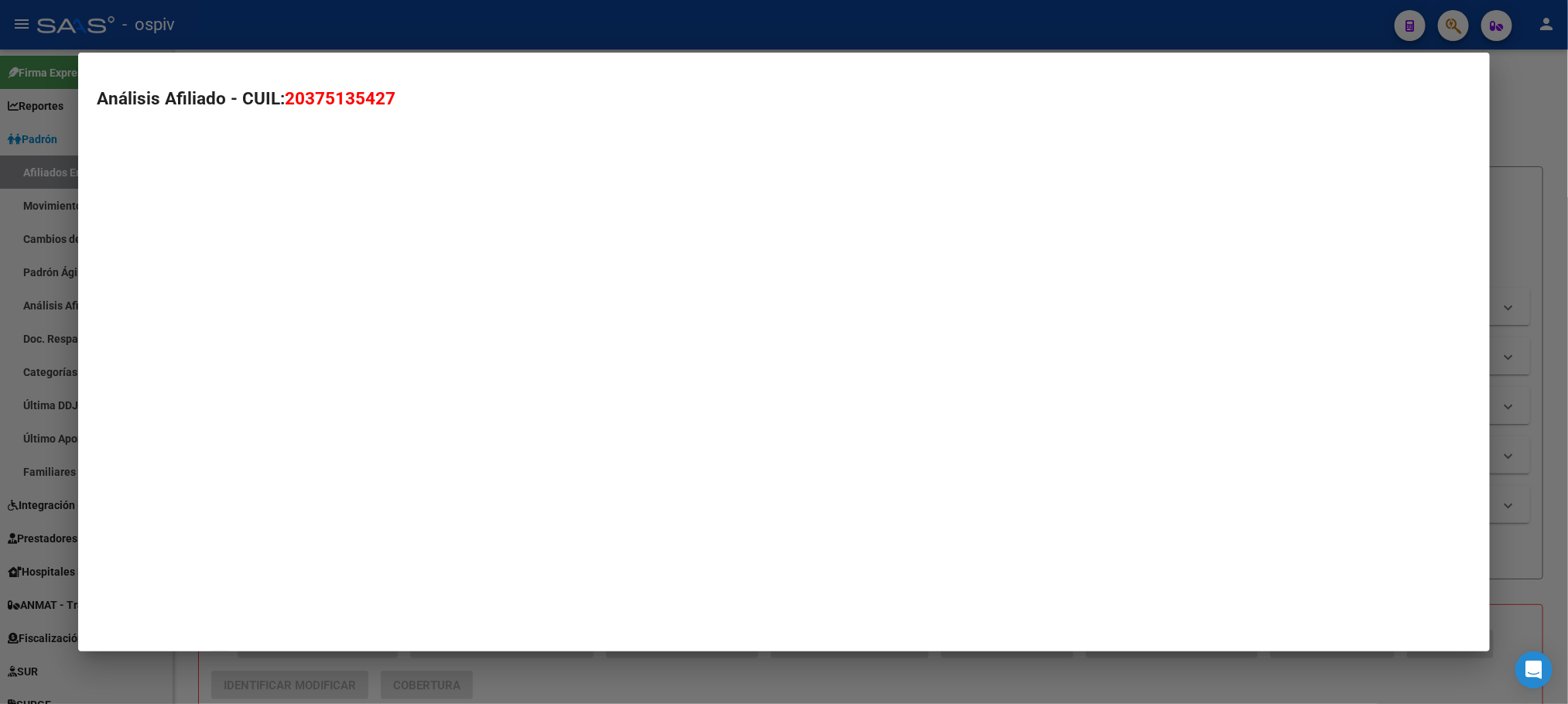
type textarea "20375135427"
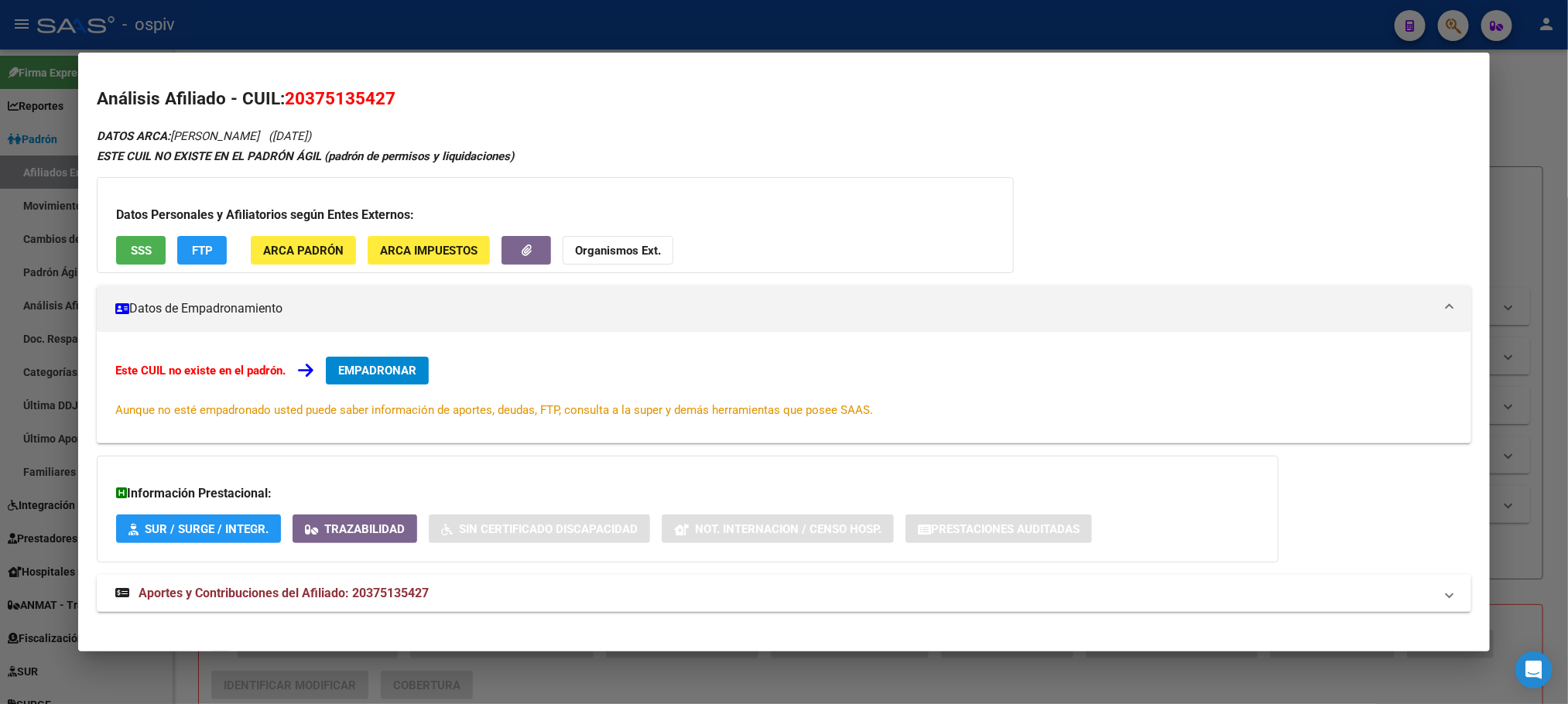
click at [137, 244] on span "SSS" at bounding box center [141, 250] width 20 height 14
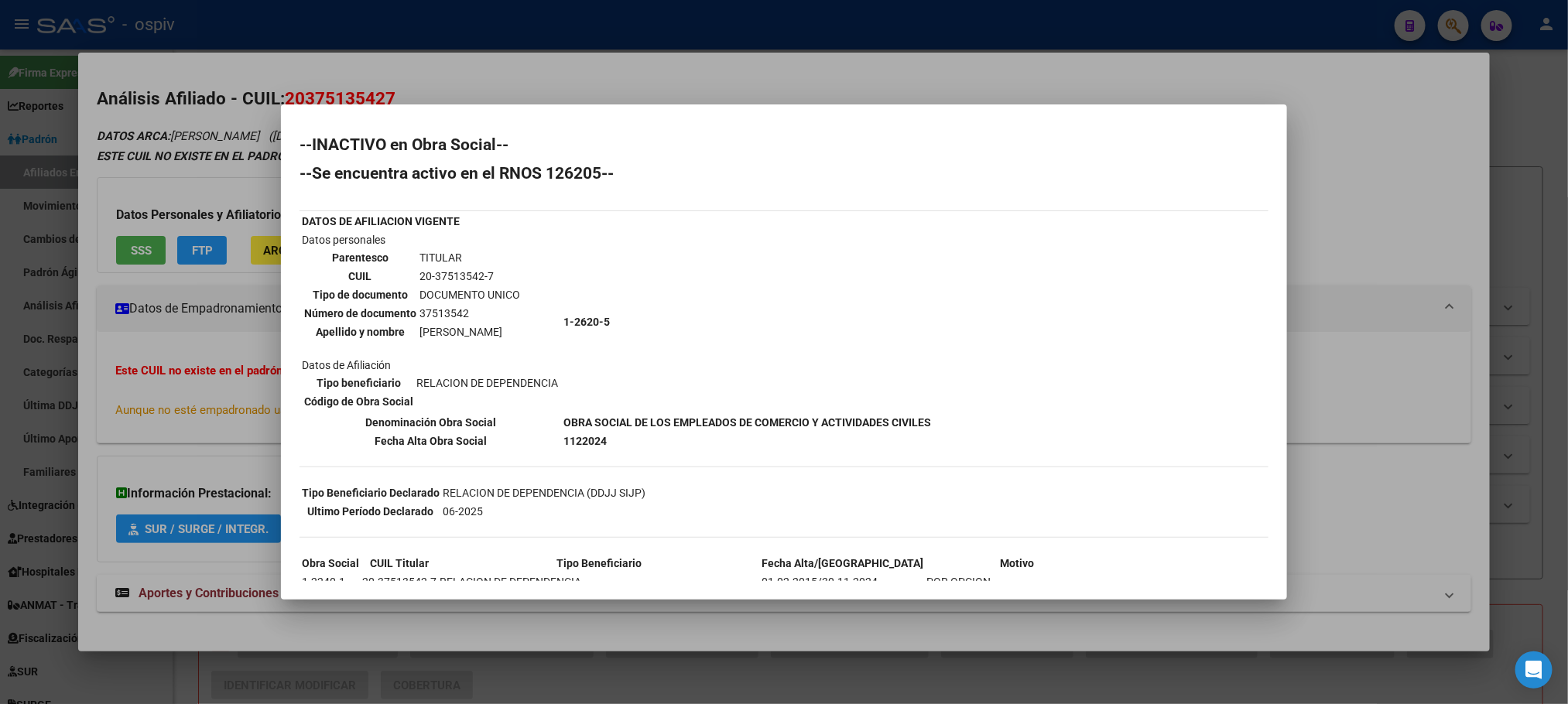
click at [448, 312] on td "37513542" at bounding box center [470, 313] width 102 height 17
copy td "37513542"
